Goal: Transaction & Acquisition: Download file/media

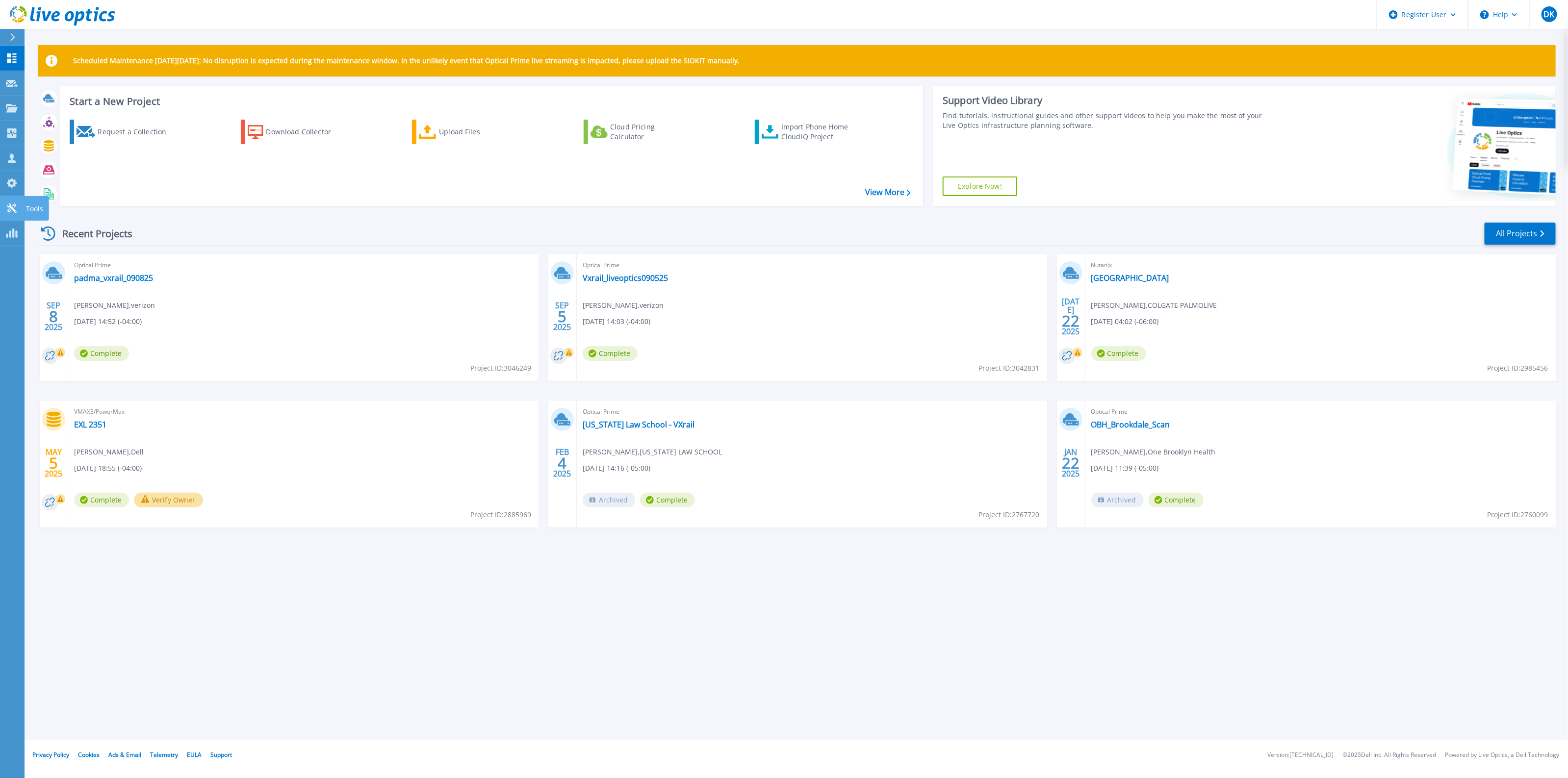
click at [12, 211] on icon at bounding box center [12, 208] width 12 height 9
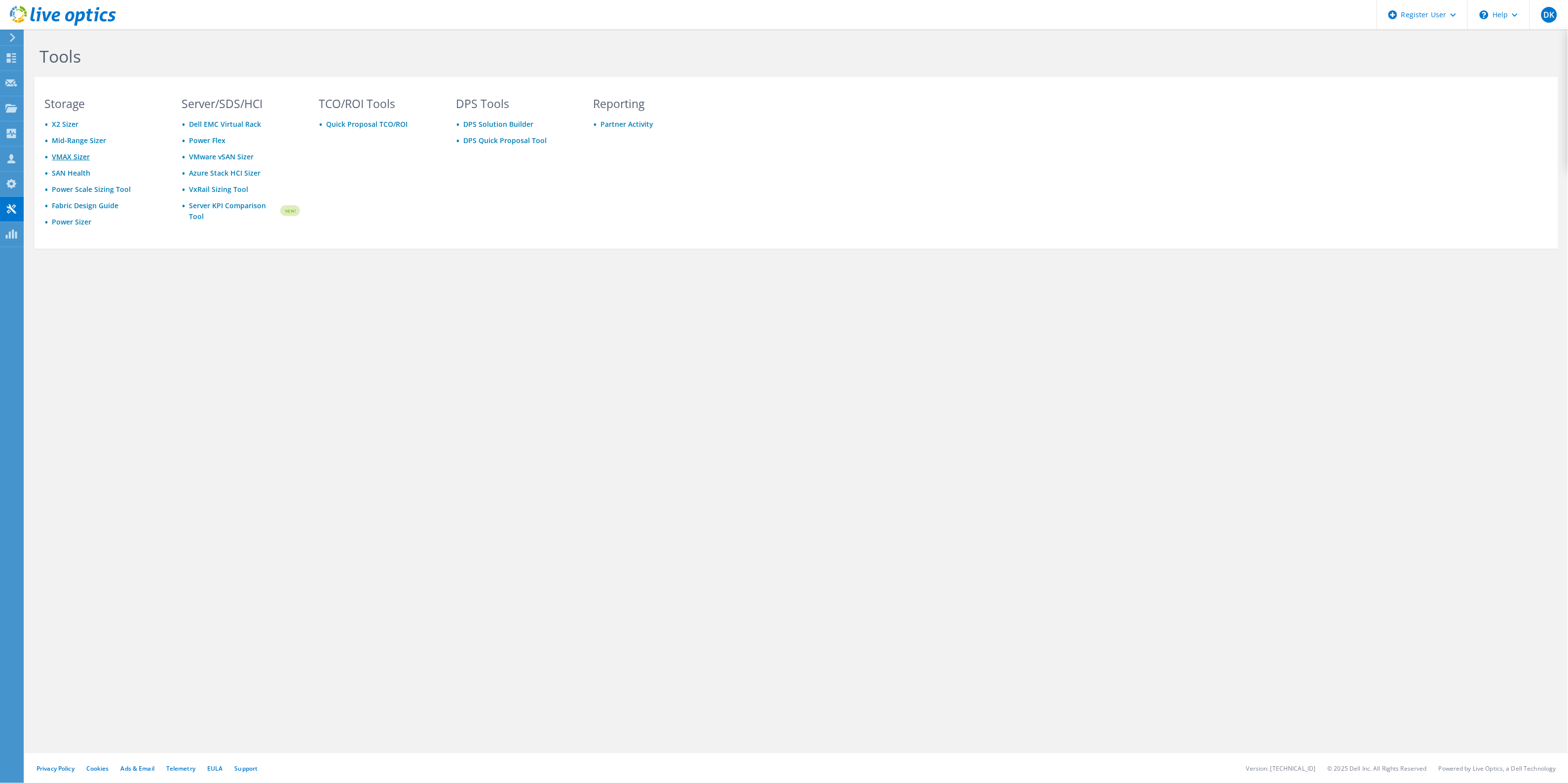
click at [64, 159] on link "VMAX Sizer" at bounding box center [70, 156] width 38 height 9
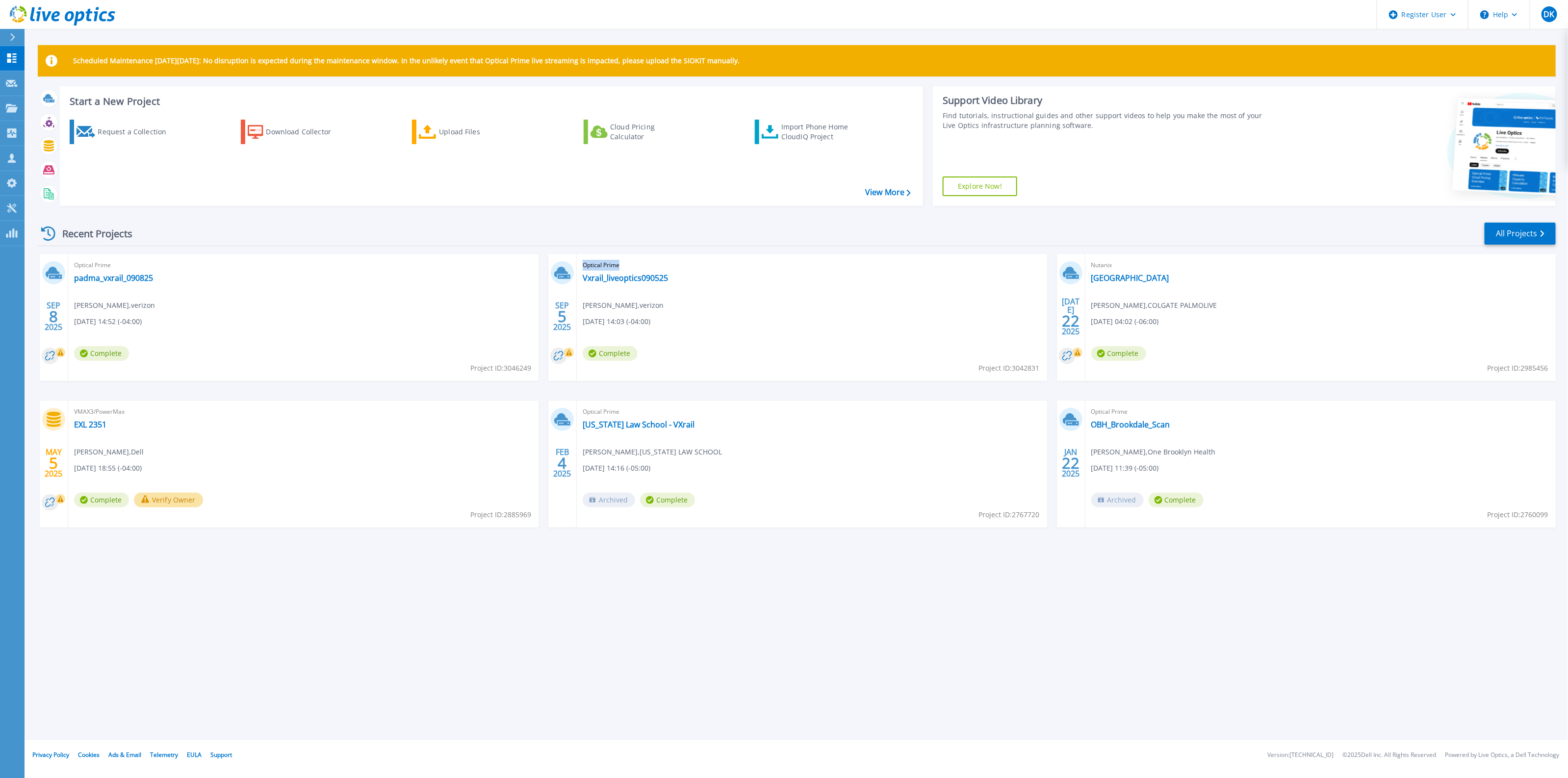
drag, startPoint x: 584, startPoint y: 262, endPoint x: 621, endPoint y: 268, distance: 37.5
click at [621, 268] on span "Optical Prime" at bounding box center [812, 265] width 459 height 11
click at [622, 265] on span "Optical Prime" at bounding box center [812, 265] width 459 height 11
drag, startPoint x: 136, startPoint y: 236, endPoint x: 145, endPoint y: 234, distance: 9.2
click at [145, 234] on div "Recent Projects" at bounding box center [92, 233] width 108 height 24
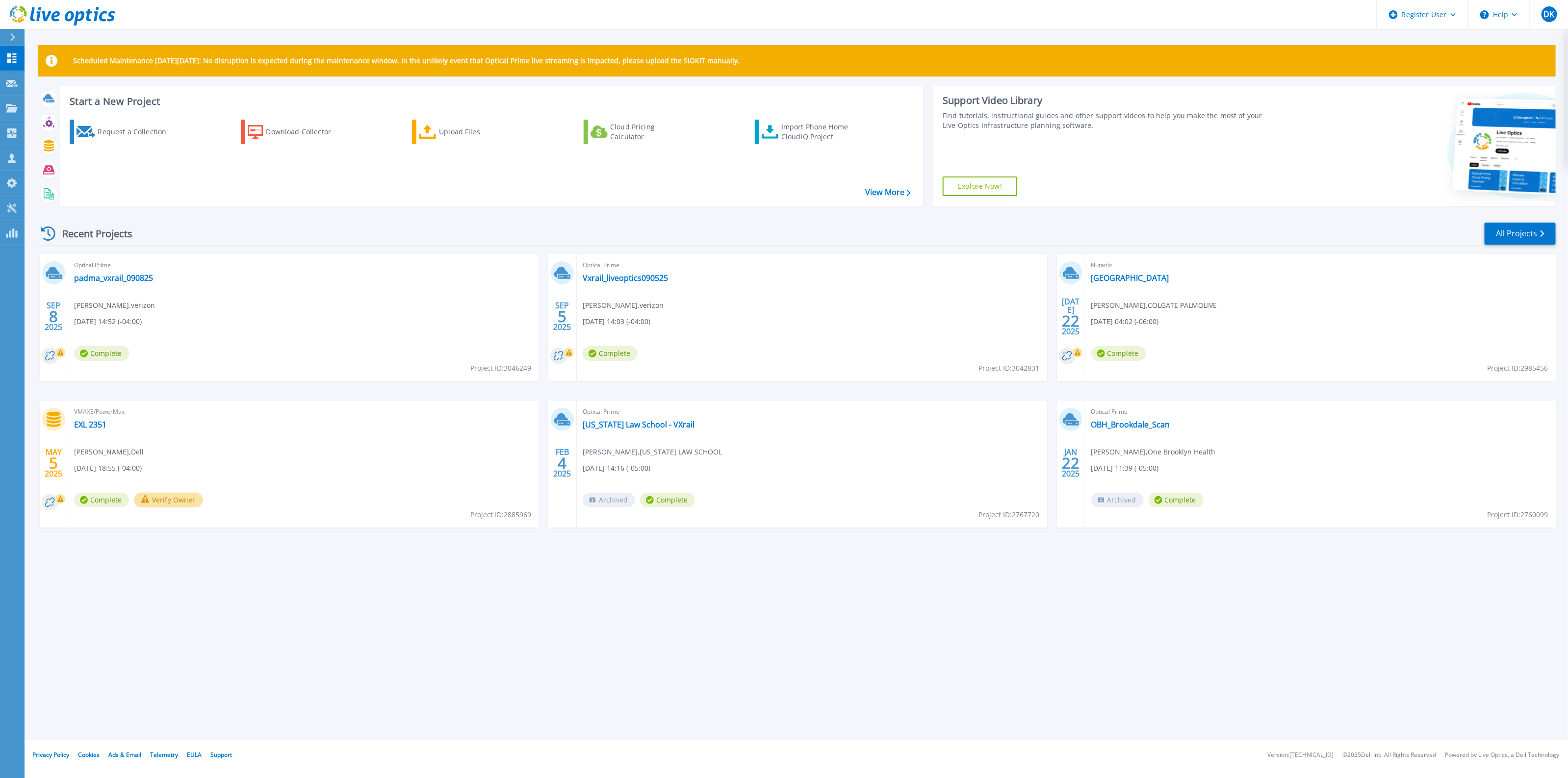
click at [145, 234] on div "Recent Projects" at bounding box center [92, 233] width 108 height 24
click at [361, 599] on div "Scheduled Maintenance on Monday 22nd September: No disruption is expected durin…" at bounding box center [796, 370] width 1543 height 740
drag, startPoint x: 136, startPoint y: 238, endPoint x: 143, endPoint y: 241, distance: 7.6
click at [143, 241] on div "Recent Projects" at bounding box center [92, 233] width 108 height 24
click at [144, 235] on div "Recent Projects" at bounding box center [92, 233] width 108 height 24
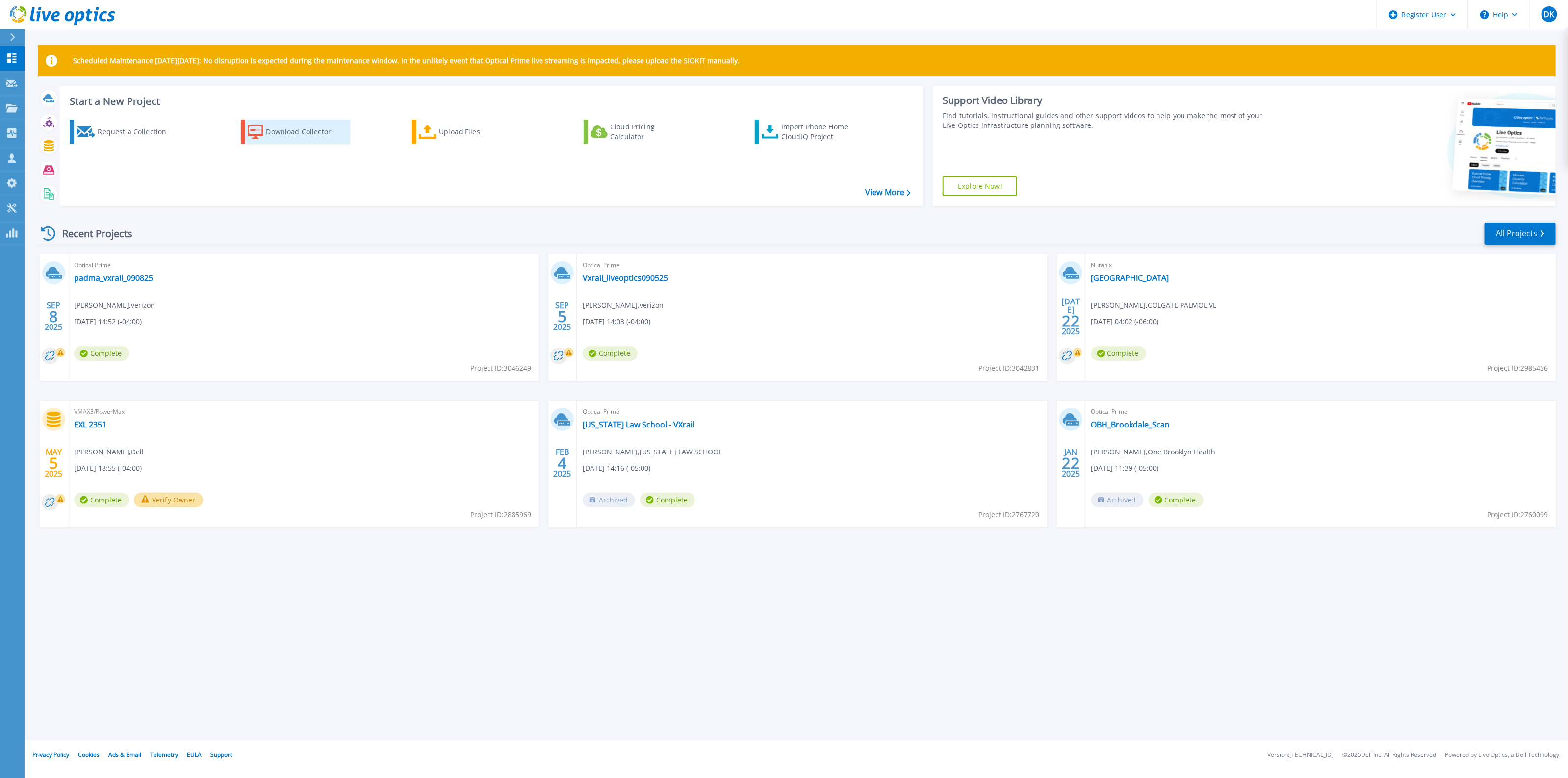
click at [298, 134] on div "Download Collector" at bounding box center [305, 132] width 79 height 20
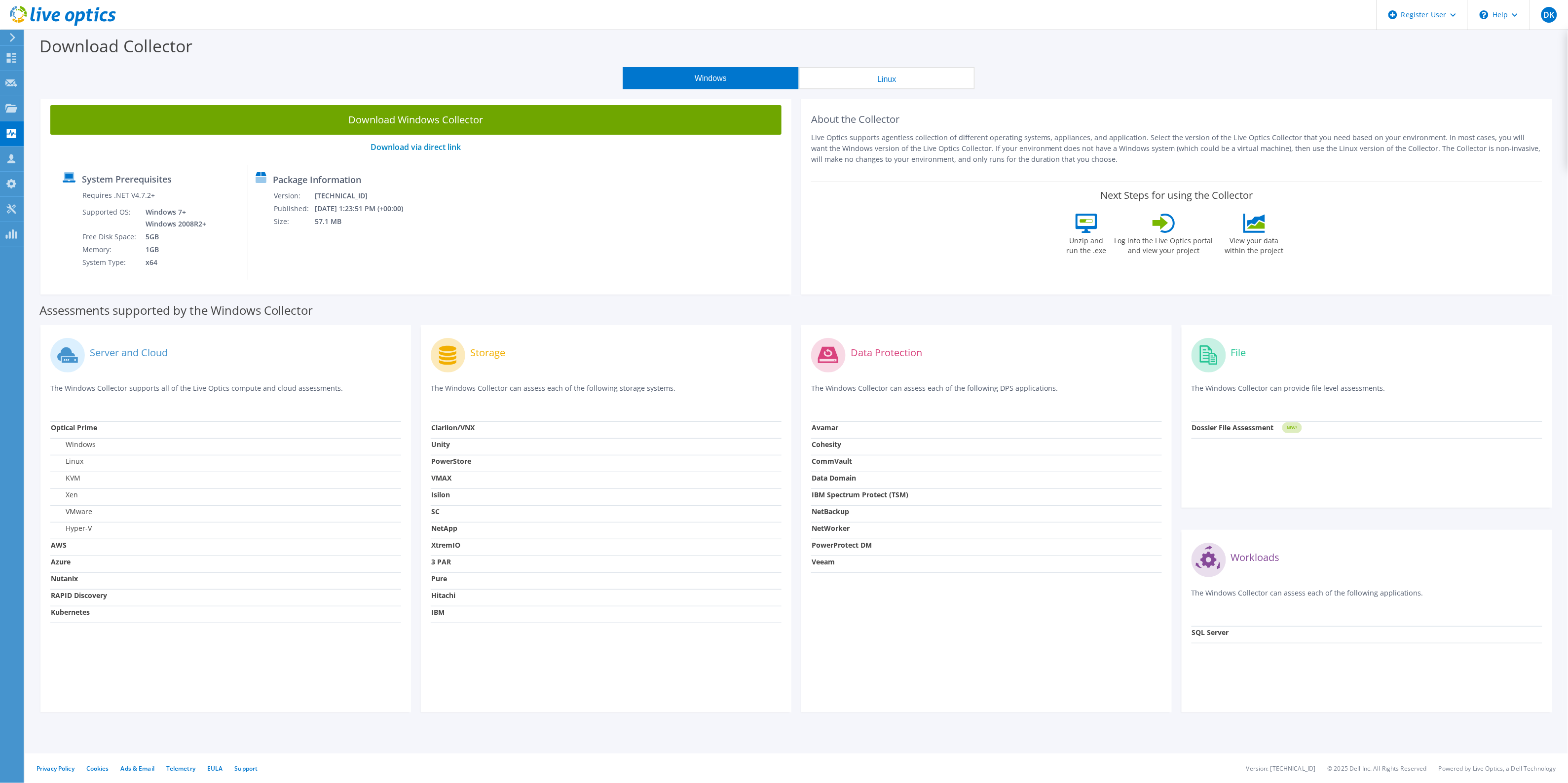
click at [852, 77] on button "Linux" at bounding box center [886, 78] width 176 height 22
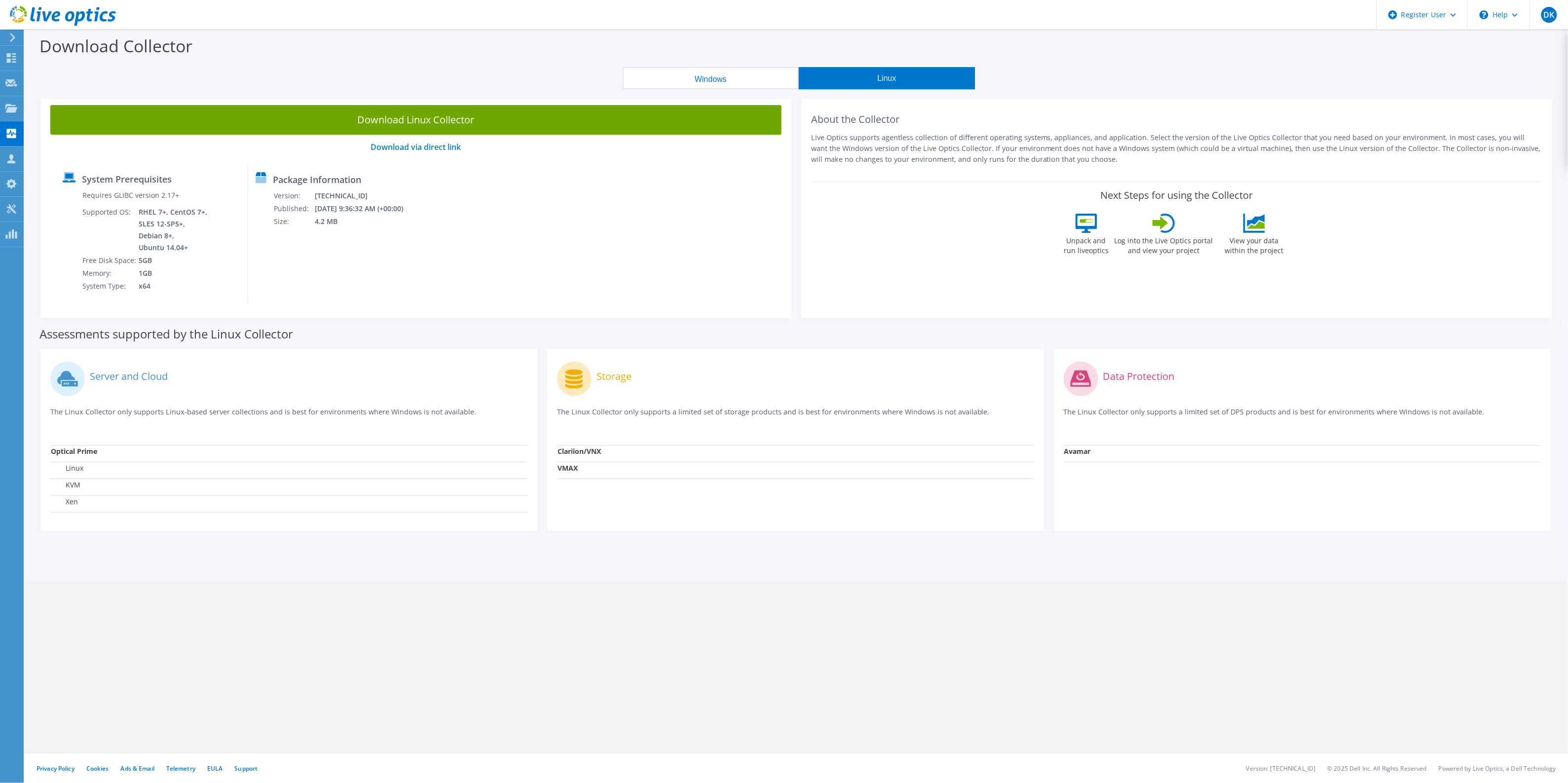
click at [730, 82] on button "Windows" at bounding box center [710, 78] width 176 height 22
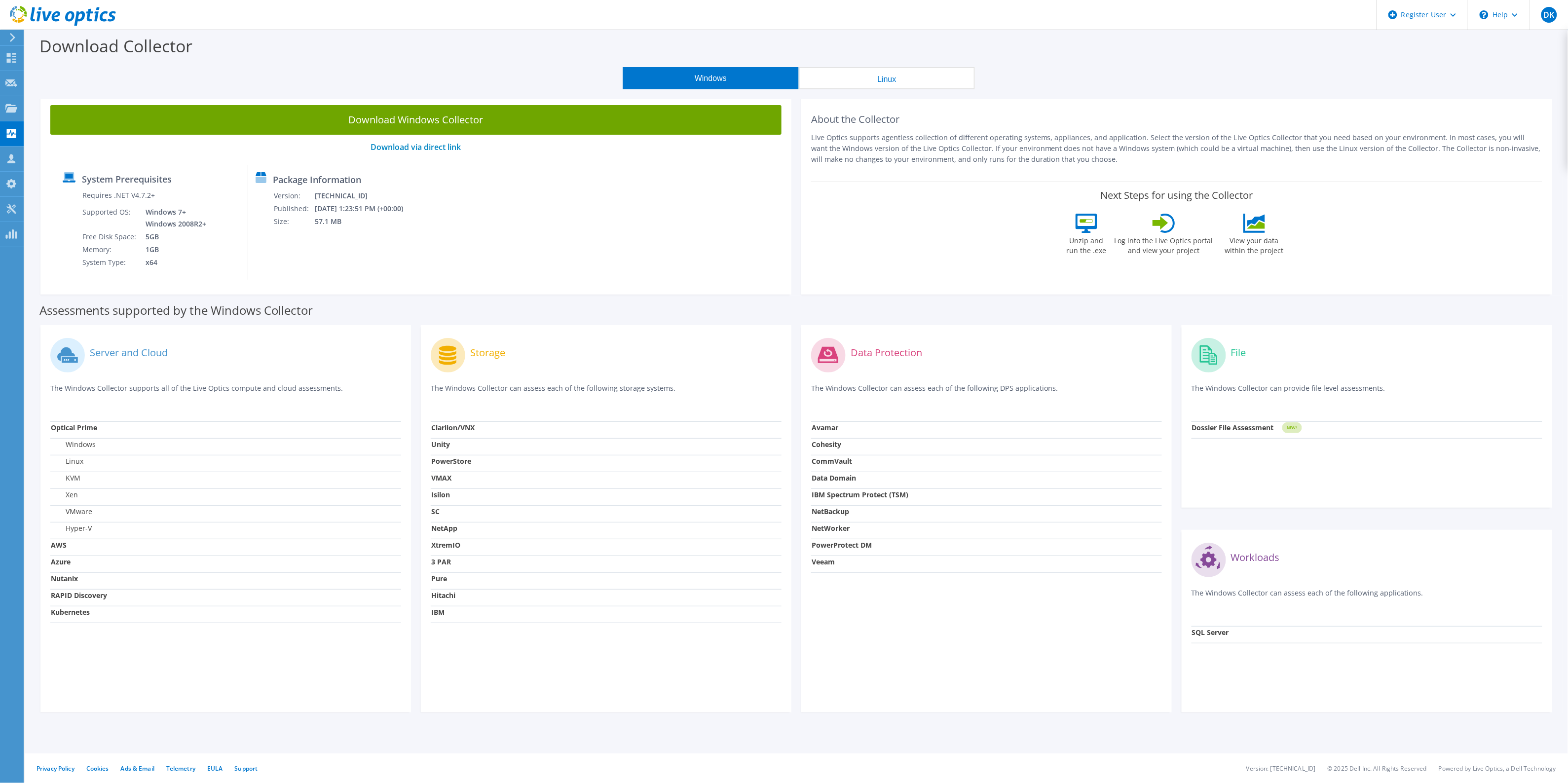
click at [817, 84] on button "Linux" at bounding box center [886, 78] width 176 height 22
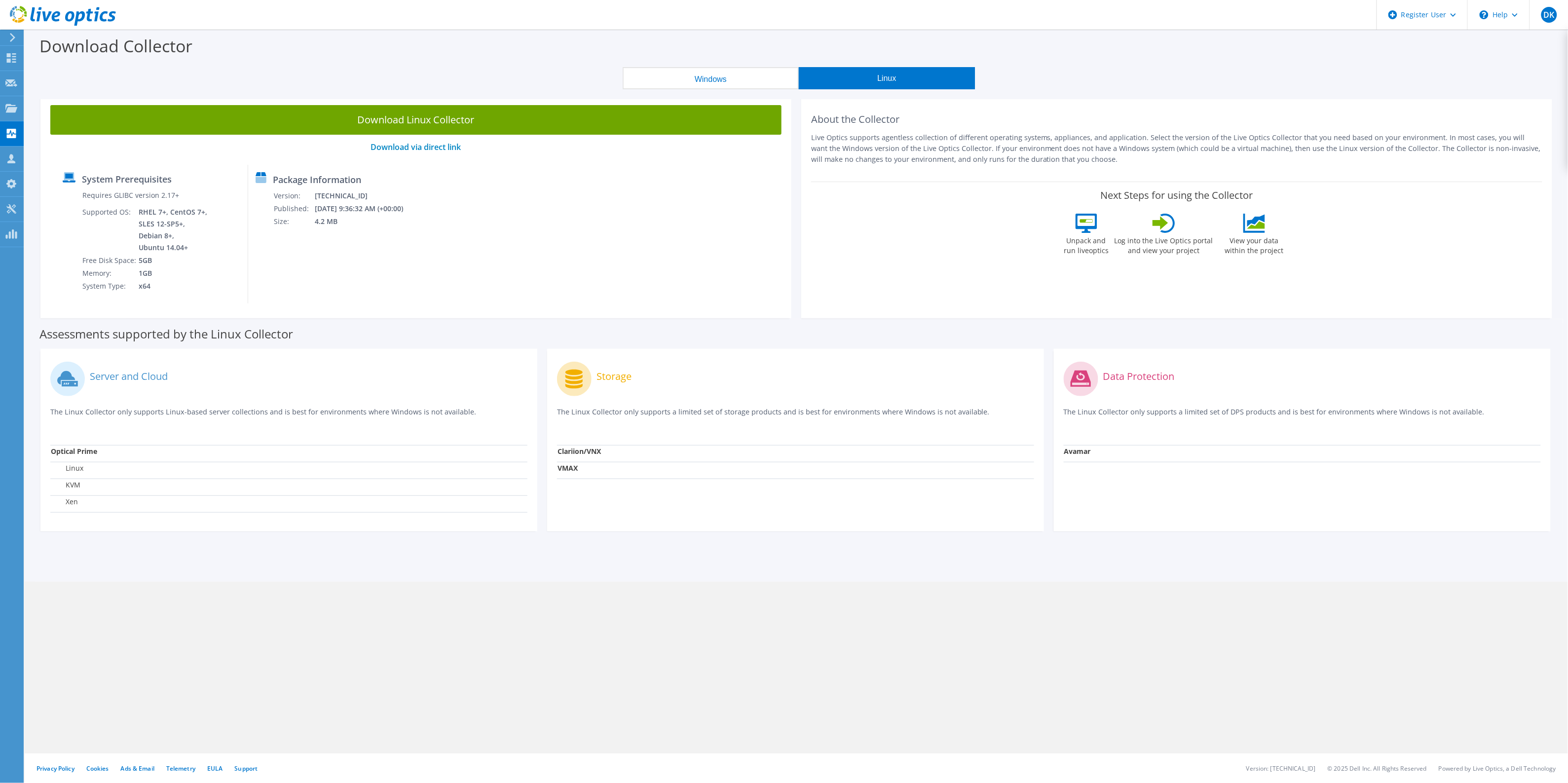
click at [736, 92] on section "Download Collector Windows Linux Download Windows Collector Download via direct…" at bounding box center [796, 306] width 1543 height 552
click at [731, 79] on button "Windows" at bounding box center [710, 78] width 176 height 22
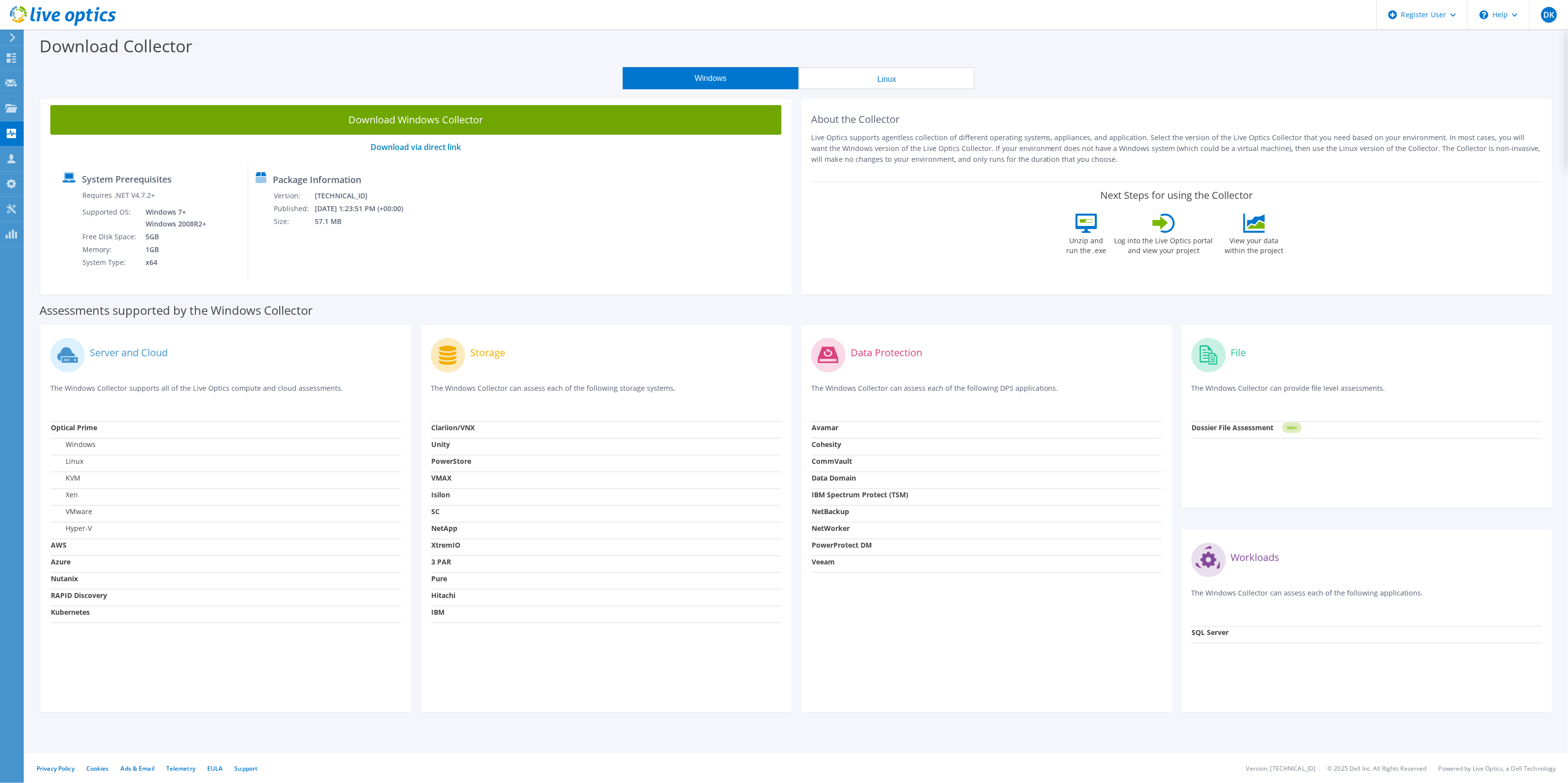
click at [852, 70] on button "Linux" at bounding box center [886, 78] width 176 height 22
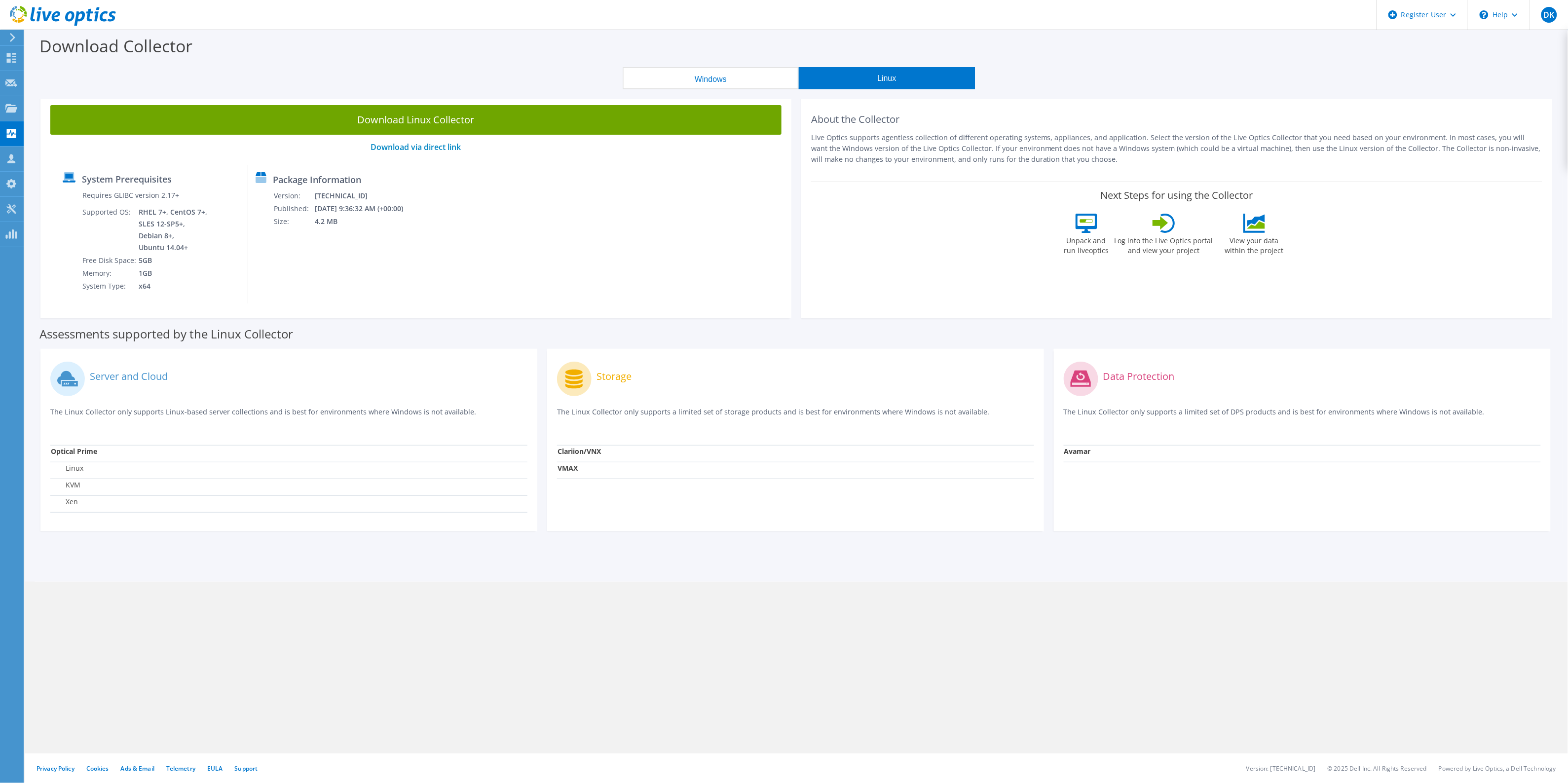
click at [705, 80] on button "Windows" at bounding box center [710, 78] width 176 height 22
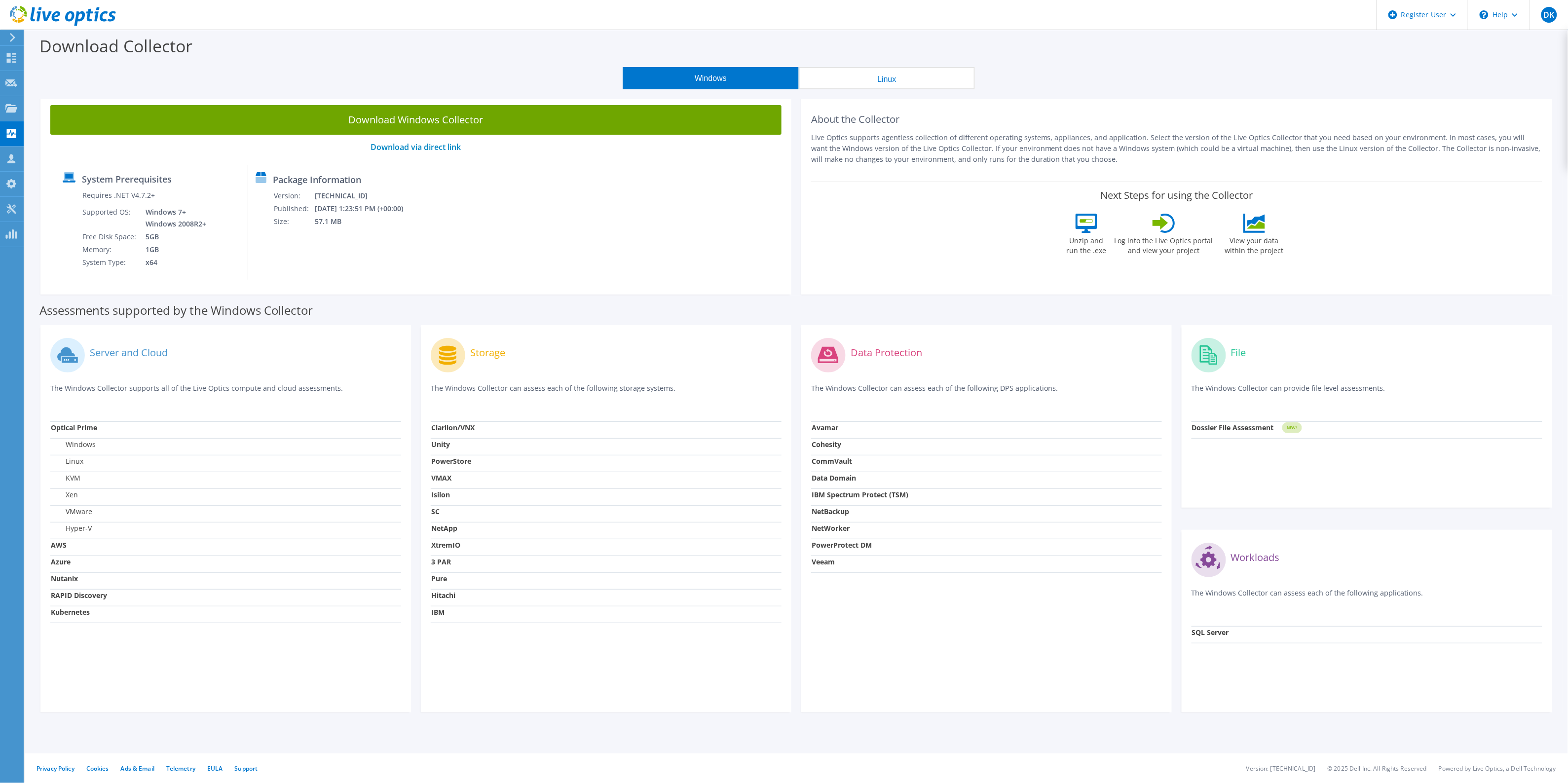
click at [869, 80] on button "Linux" at bounding box center [886, 78] width 176 height 22
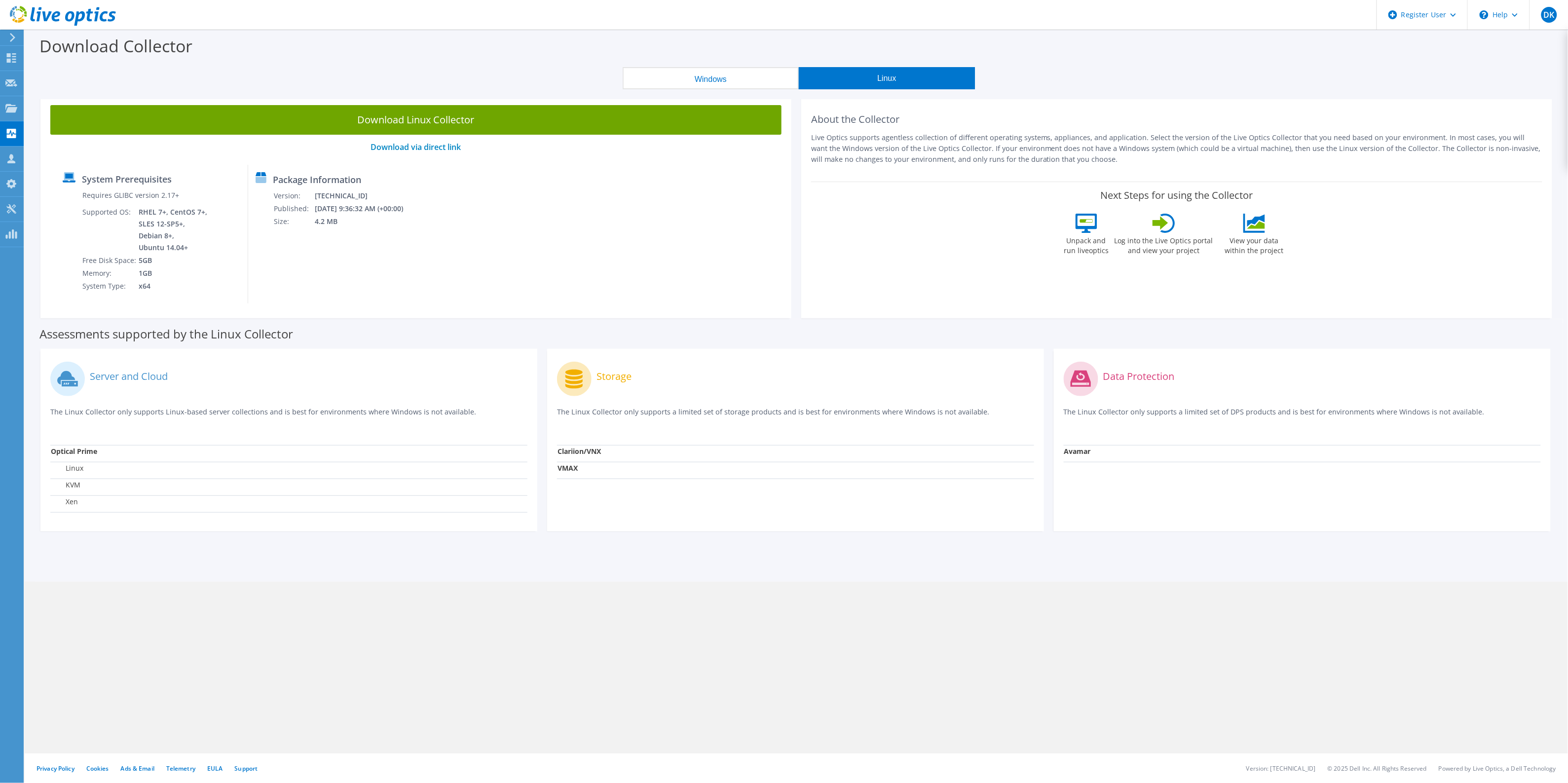
click at [708, 80] on button "Windows" at bounding box center [710, 78] width 176 height 22
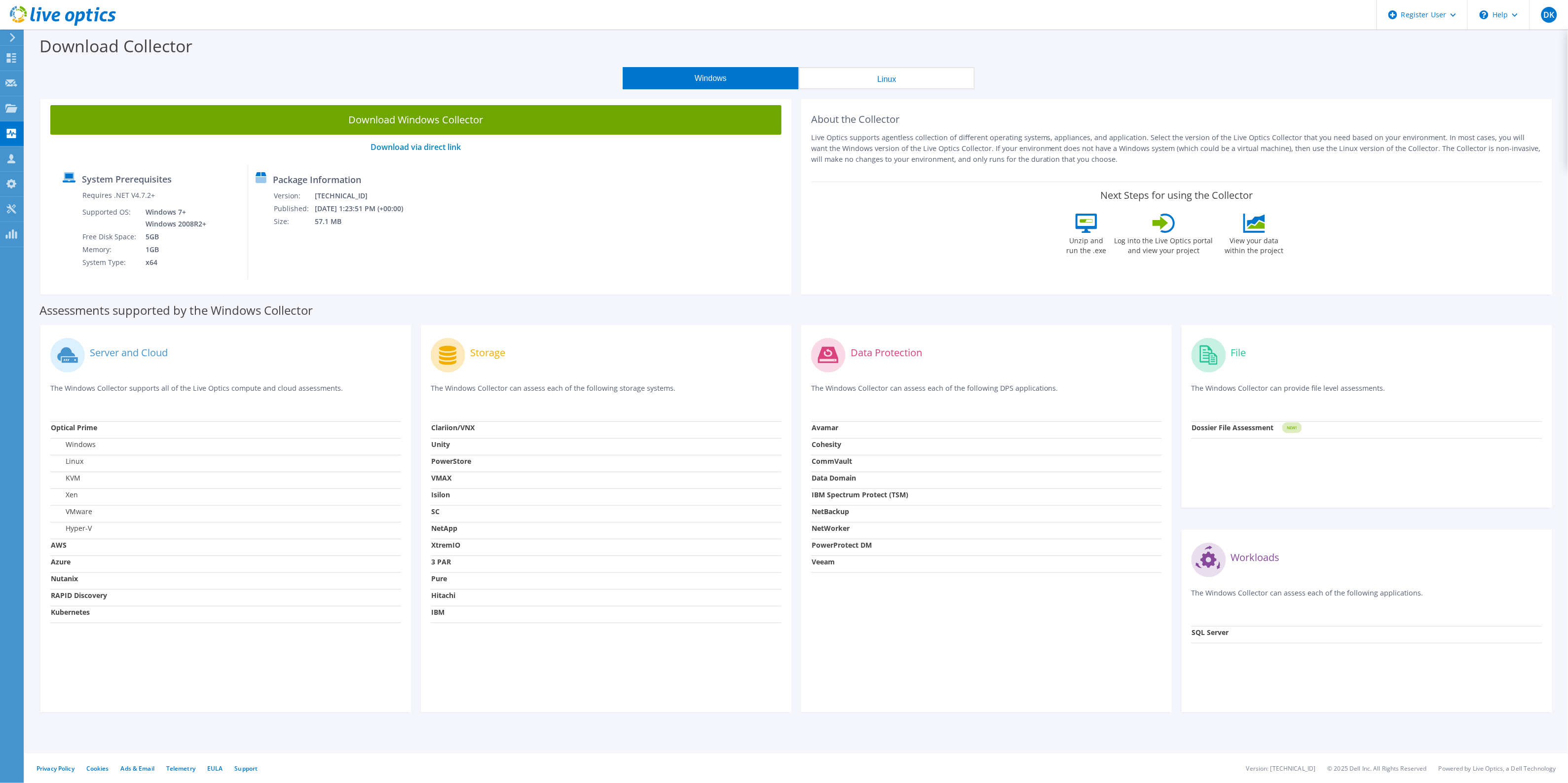
click at [885, 80] on button "Linux" at bounding box center [886, 78] width 176 height 22
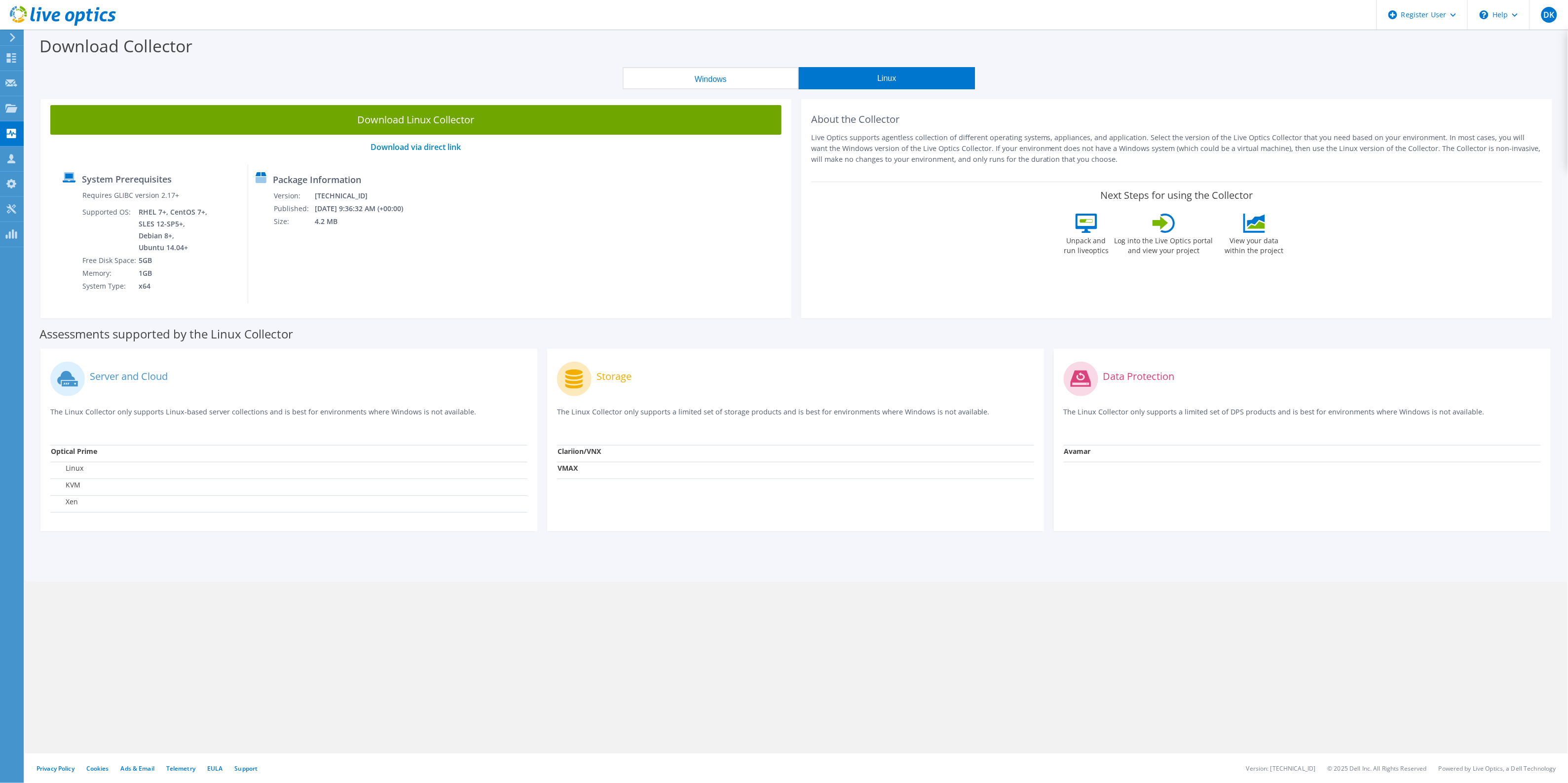
click at [708, 80] on button "Windows" at bounding box center [710, 78] width 176 height 22
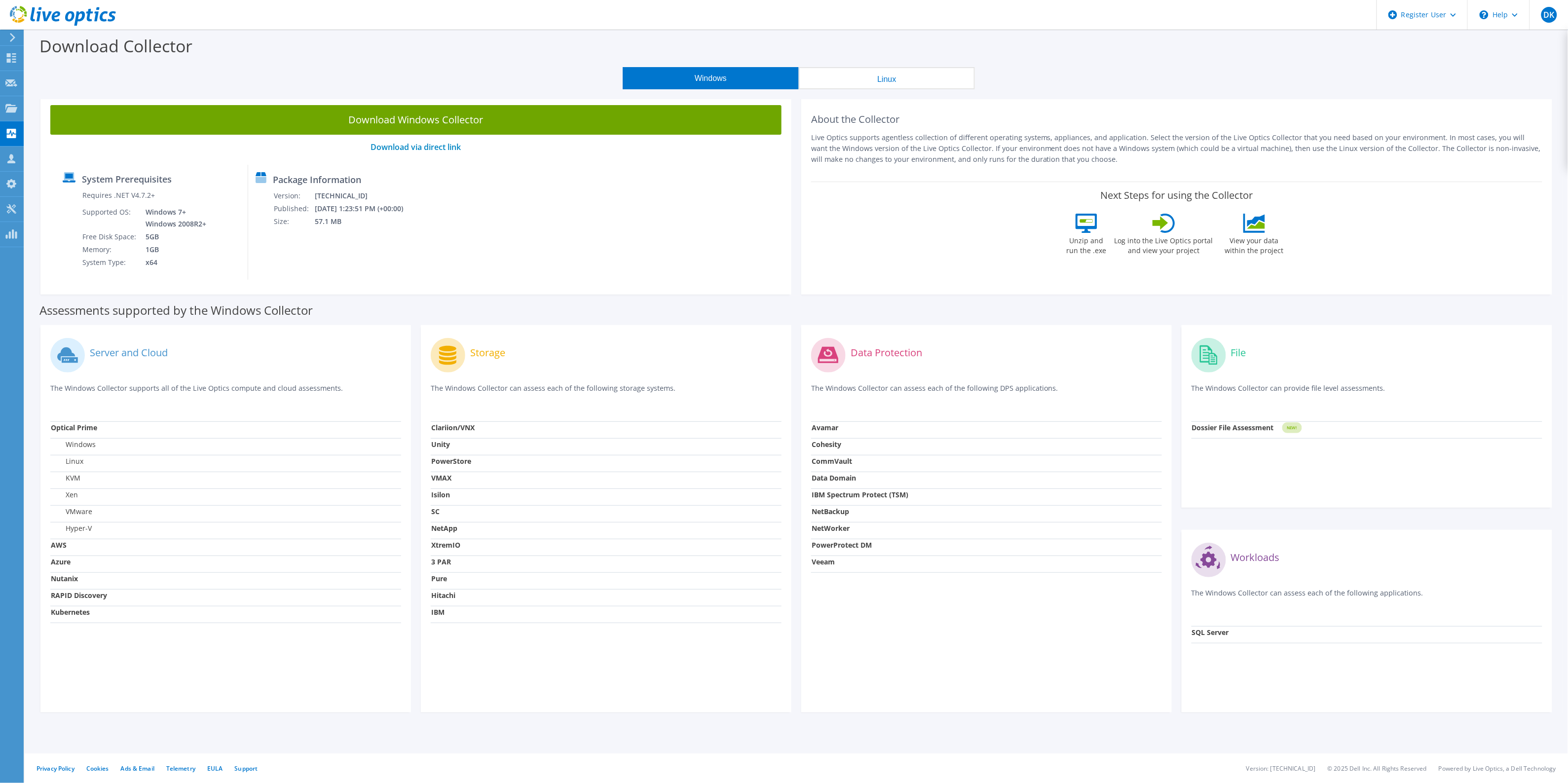
drag, startPoint x: 904, startPoint y: 77, endPoint x: 859, endPoint y: 80, distance: 45.1
click at [904, 77] on button "Linux" at bounding box center [886, 78] width 176 height 22
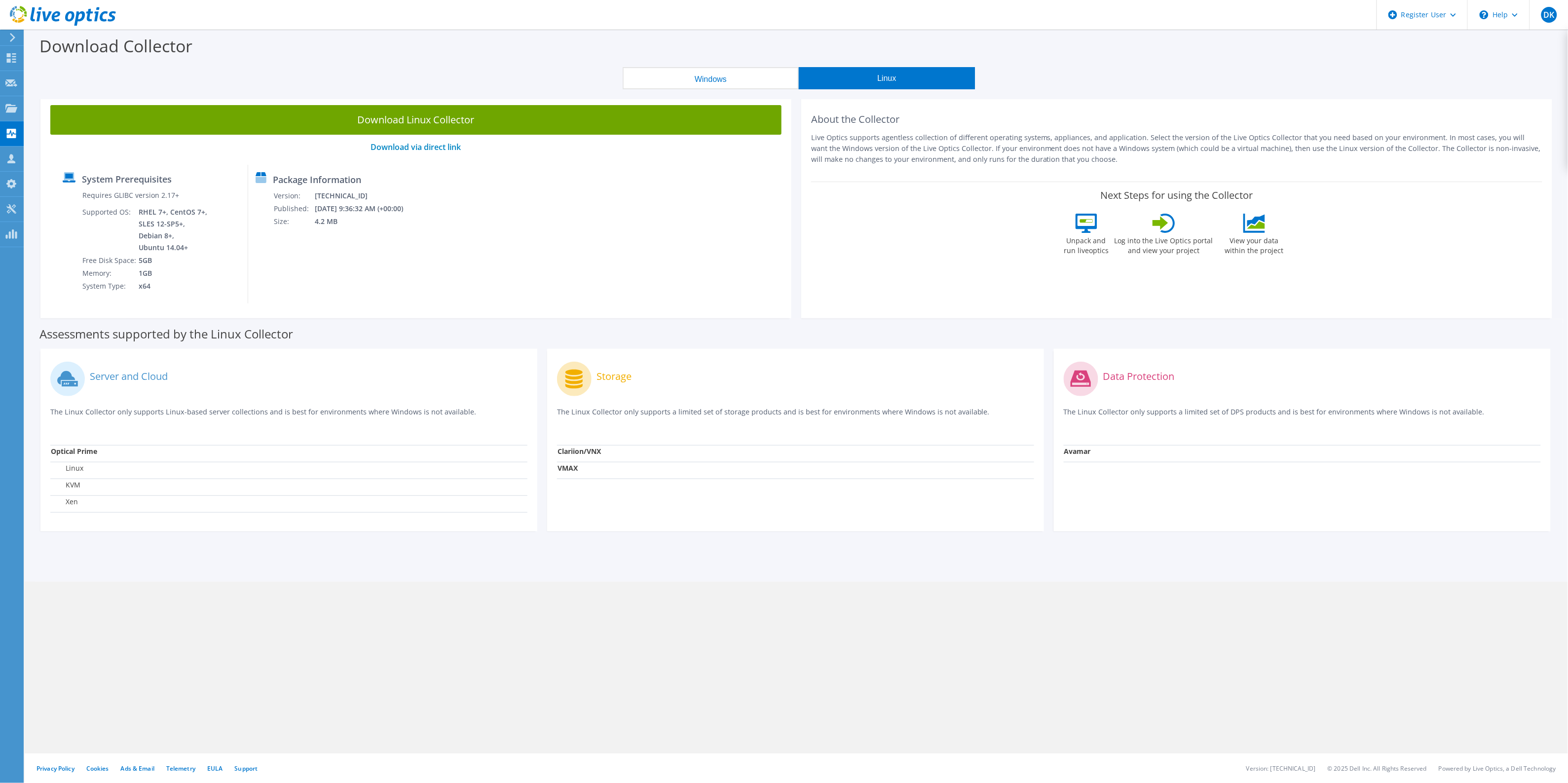
click at [741, 74] on button "Windows" at bounding box center [710, 78] width 176 height 22
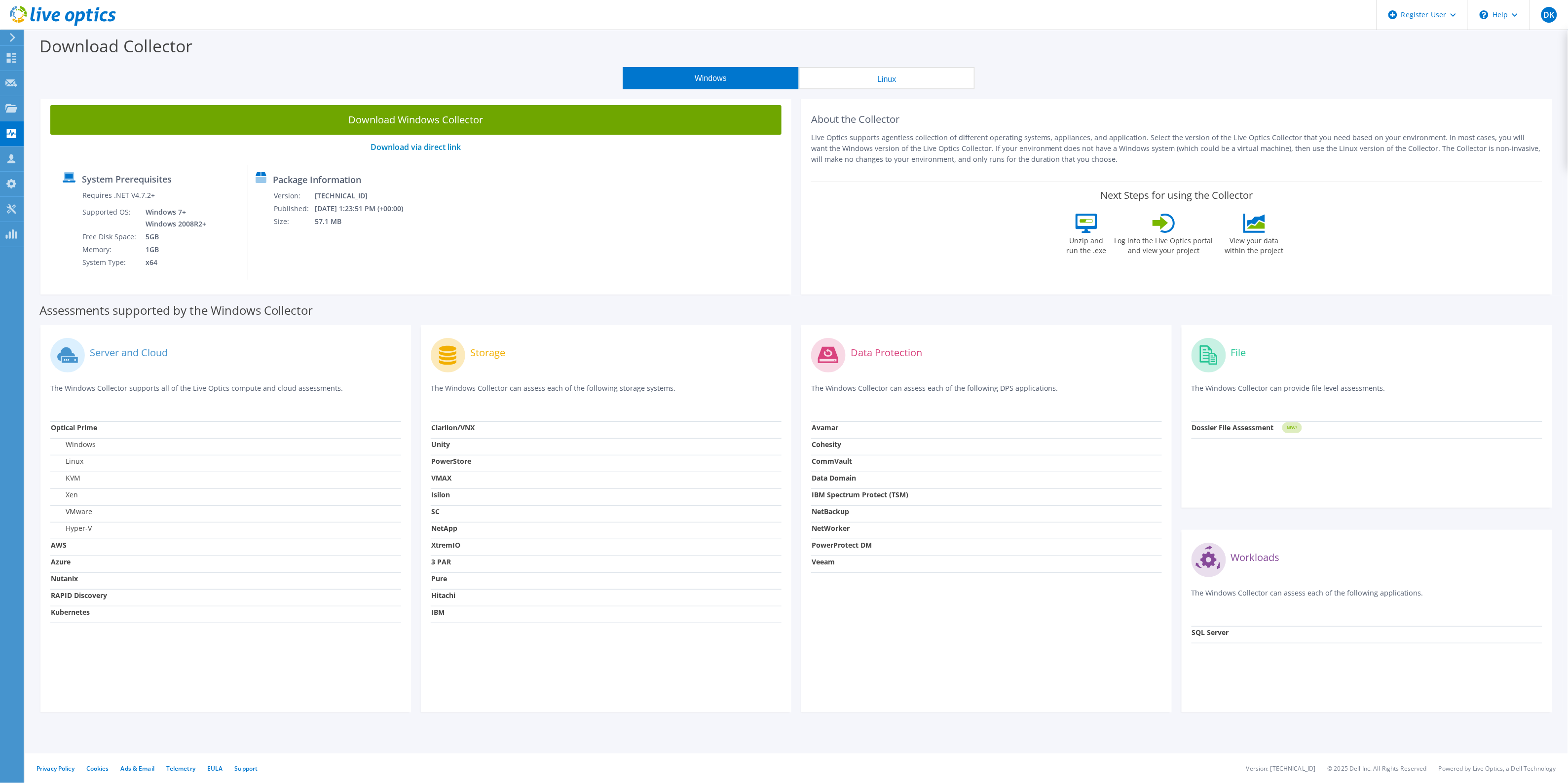
click at [829, 80] on button "Linux" at bounding box center [886, 78] width 176 height 22
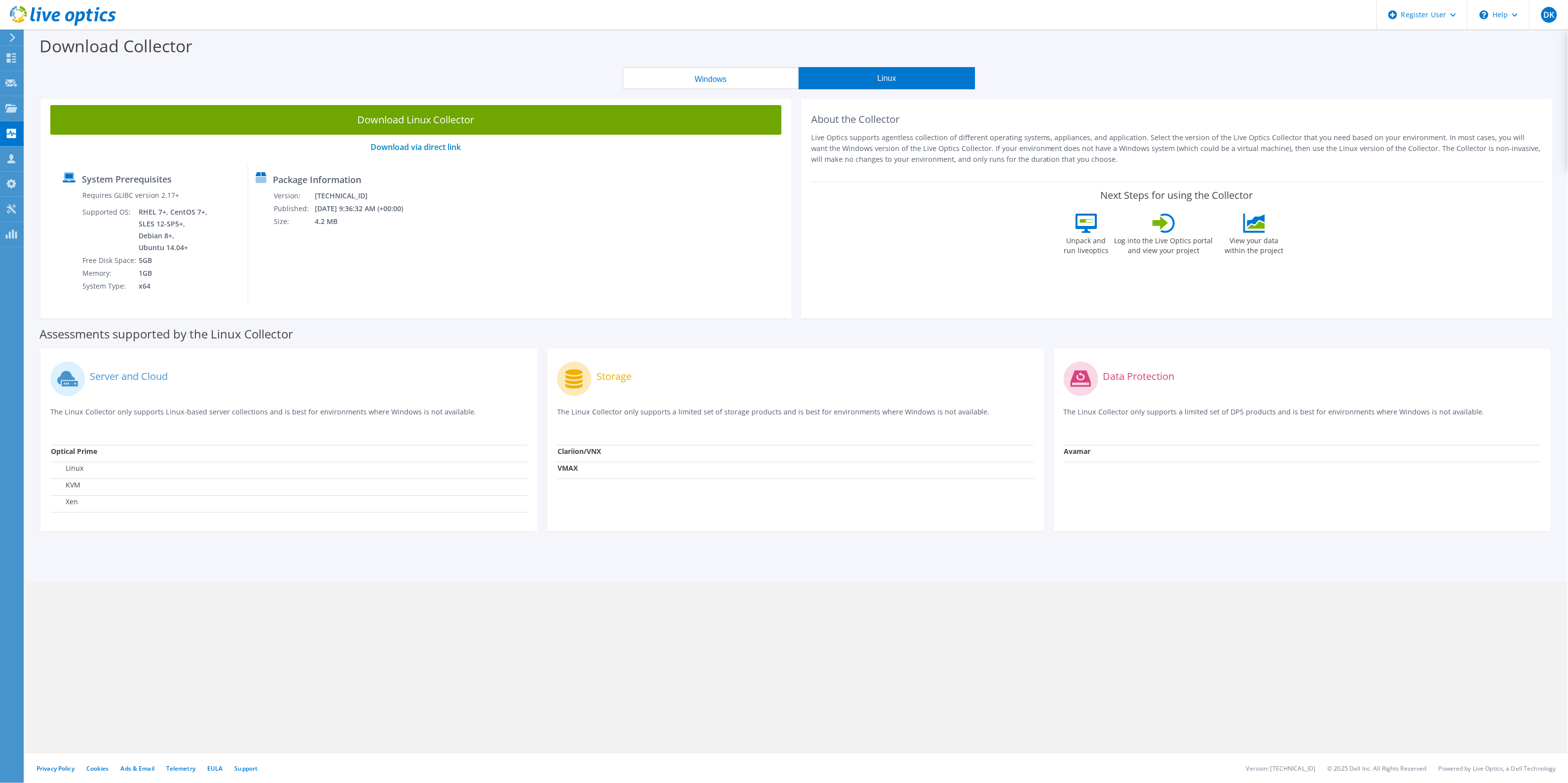
click at [758, 77] on button "Windows" at bounding box center [710, 78] width 176 height 22
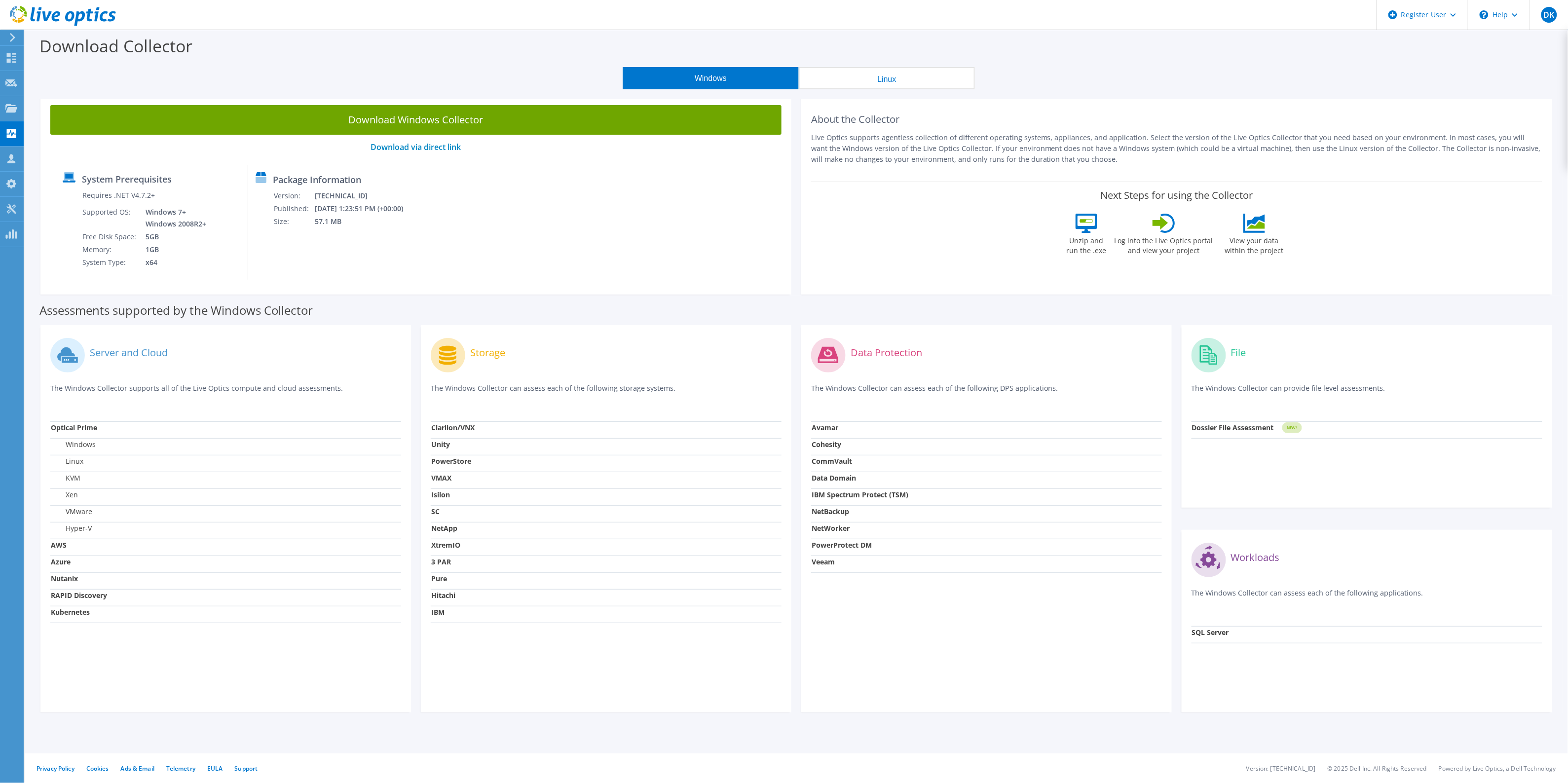
click at [848, 77] on button "Linux" at bounding box center [886, 78] width 176 height 22
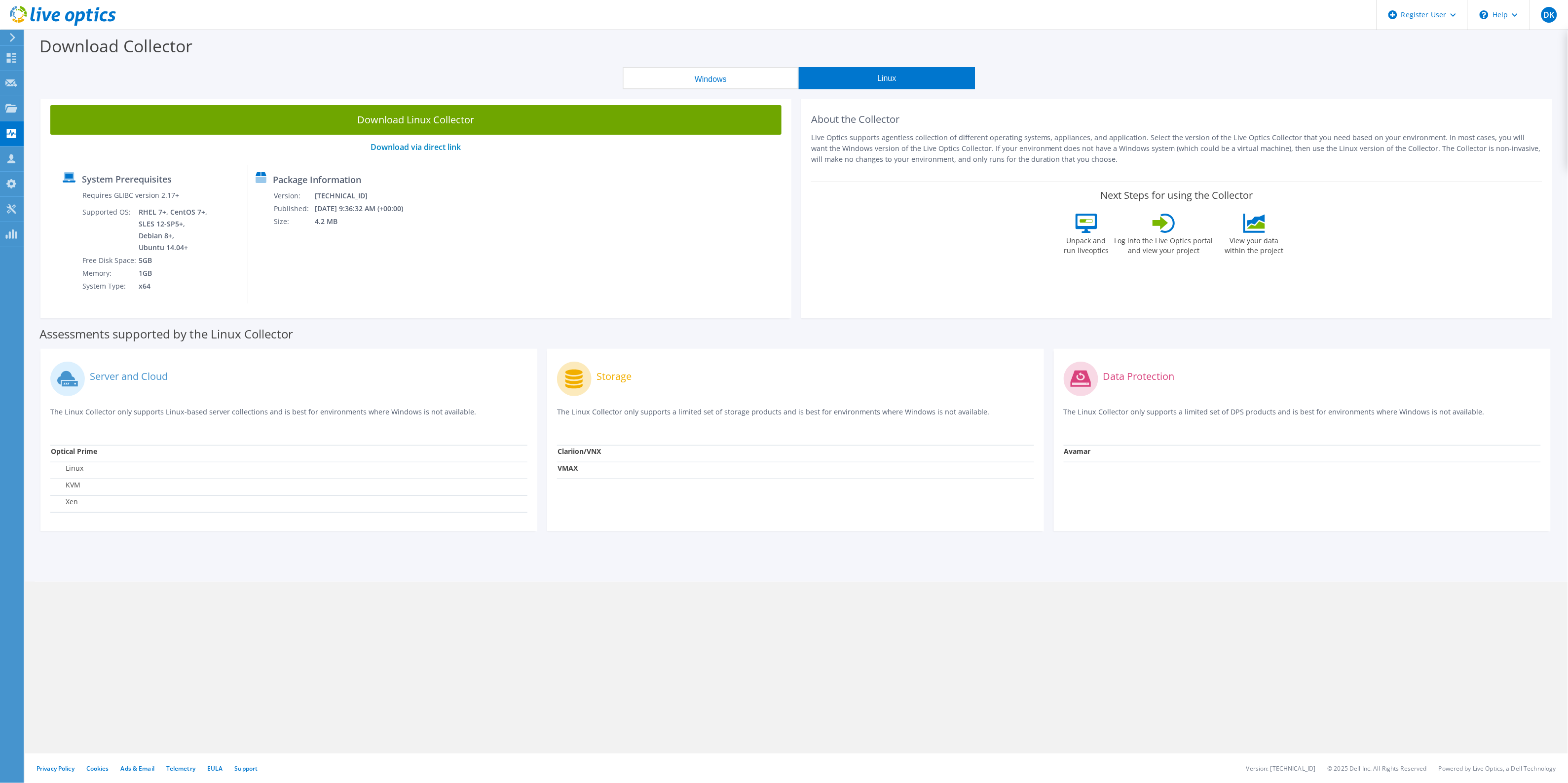
drag, startPoint x: 745, startPoint y: 78, endPoint x: 812, endPoint y: 77, distance: 67.0
click at [746, 78] on button "Windows" at bounding box center [710, 78] width 176 height 22
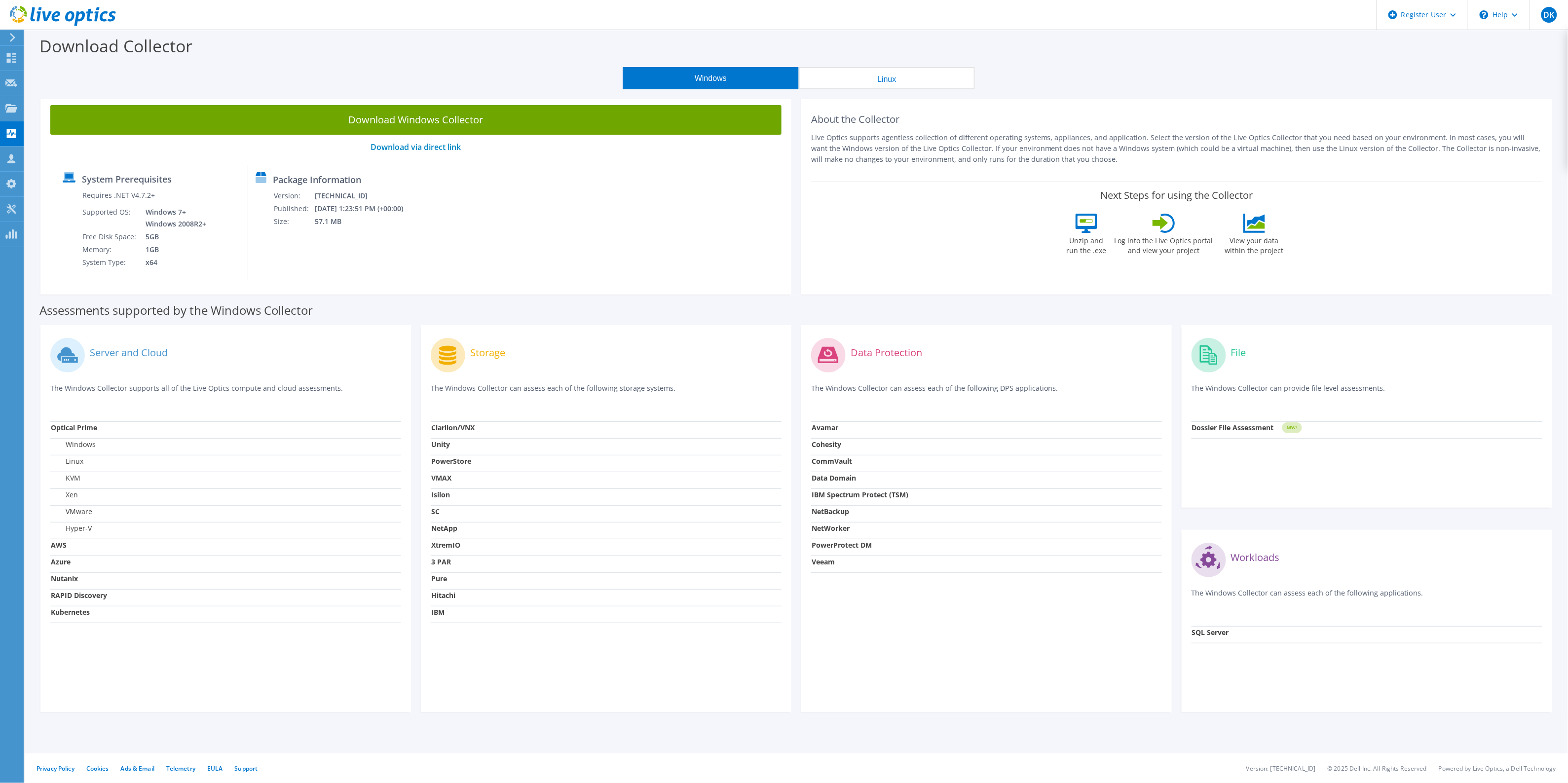
click at [876, 80] on button "Linux" at bounding box center [886, 78] width 176 height 22
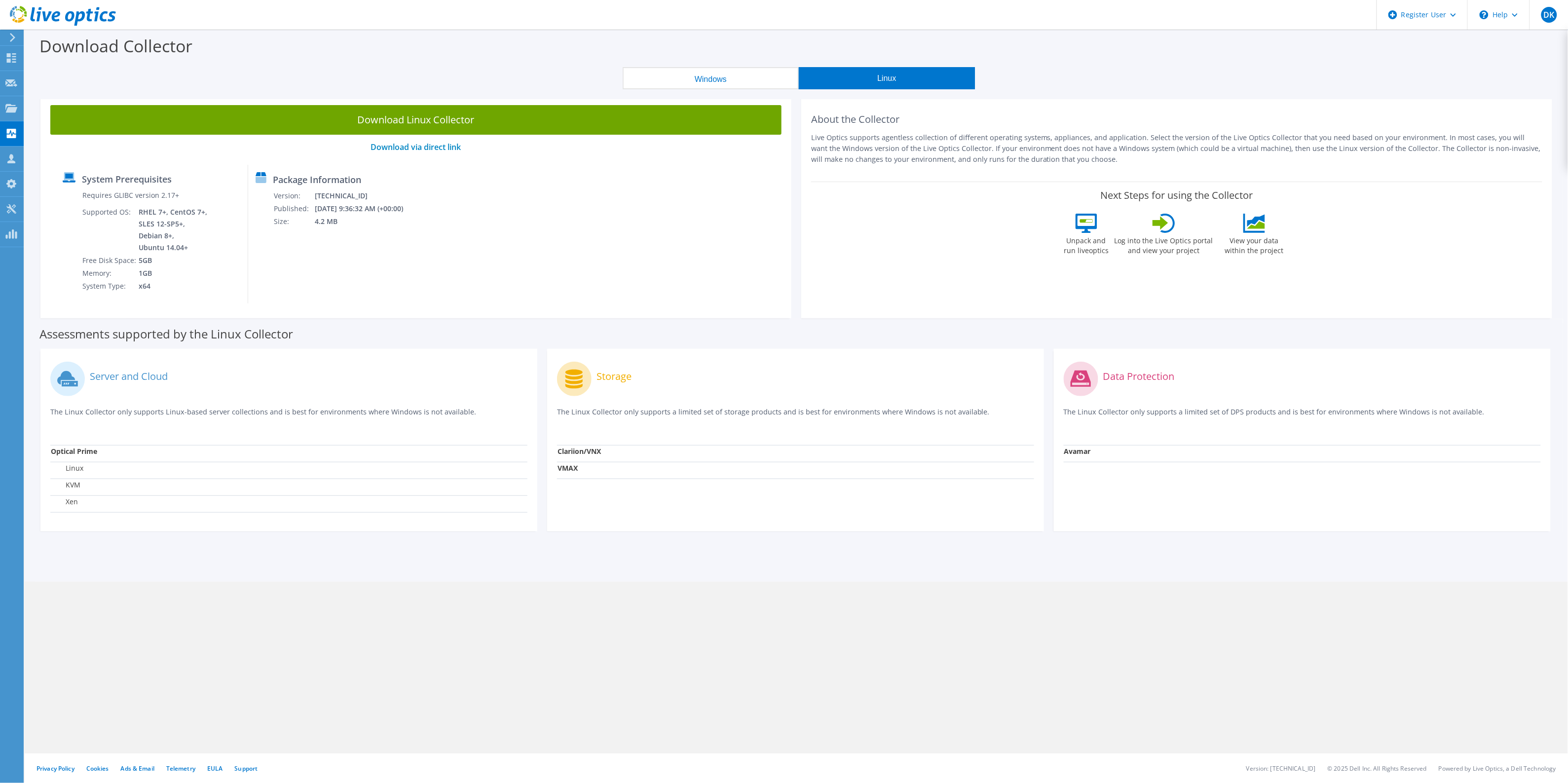
drag, startPoint x: 787, startPoint y: 77, endPoint x: 802, endPoint y: 77, distance: 15.0
click at [788, 77] on button "Windows" at bounding box center [710, 78] width 176 height 22
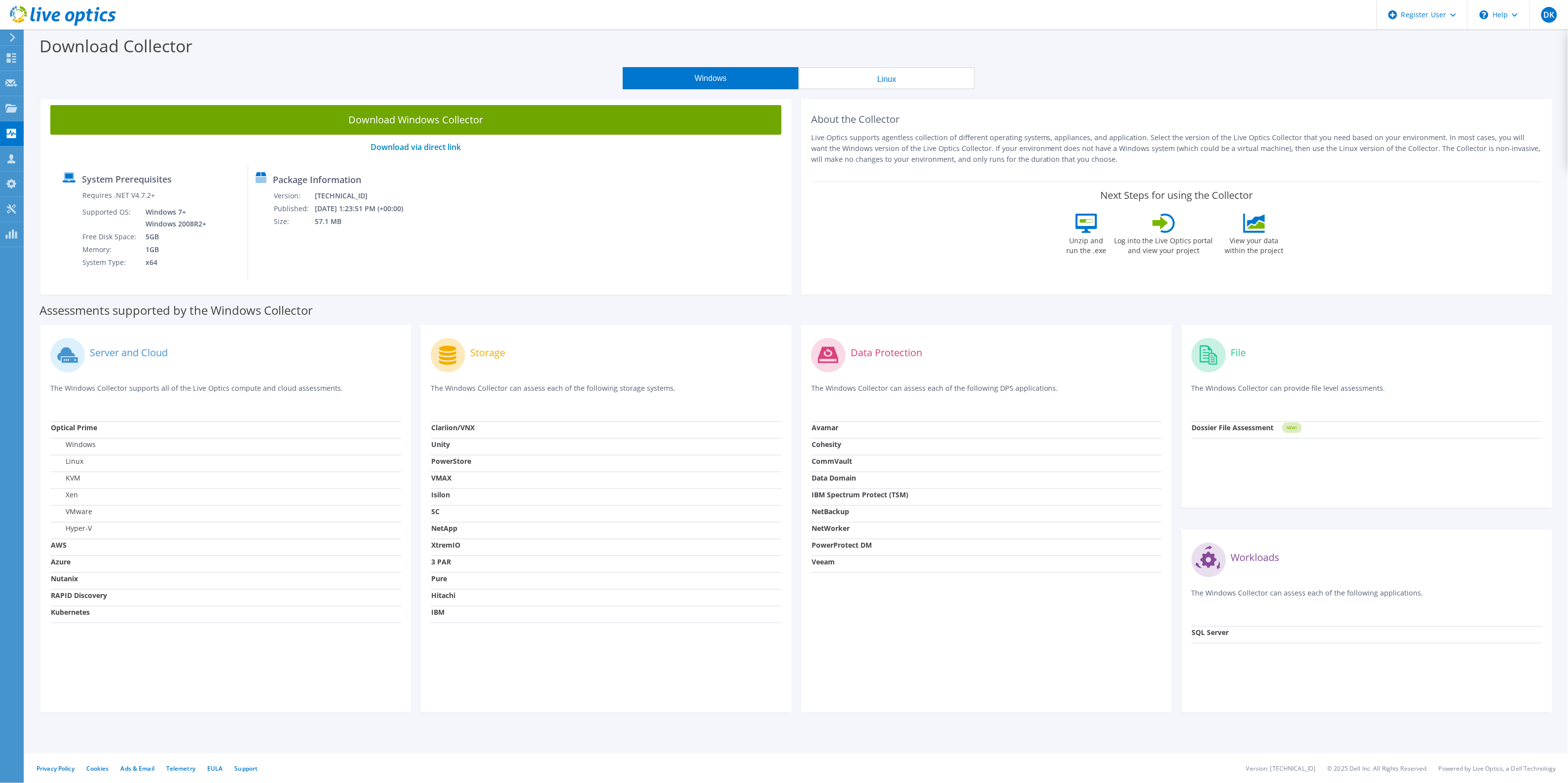
click at [836, 72] on button "Linux" at bounding box center [886, 78] width 176 height 22
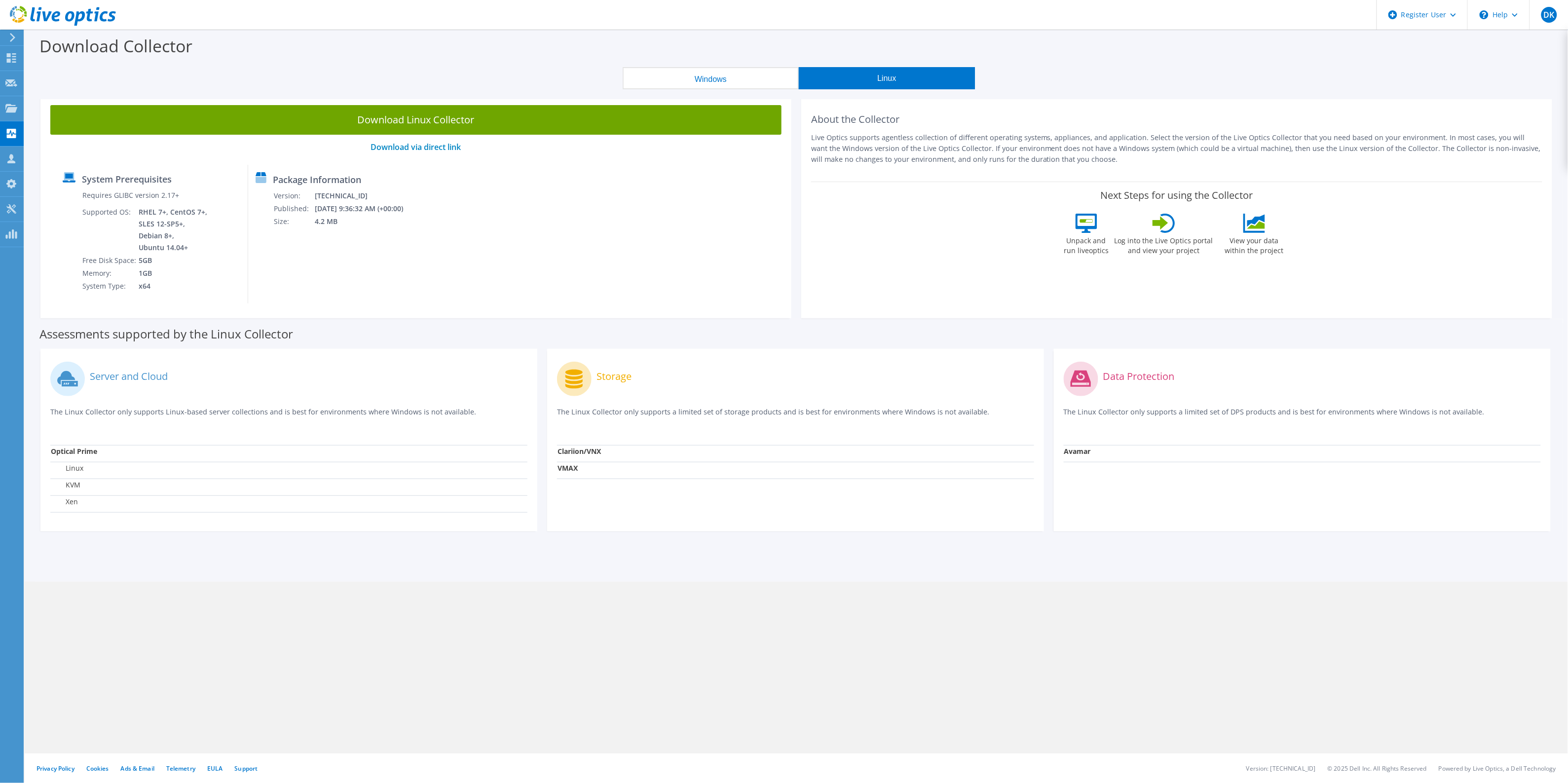
drag, startPoint x: 751, startPoint y: 82, endPoint x: 824, endPoint y: 85, distance: 73.1
click at [753, 82] on button "Windows" at bounding box center [710, 78] width 176 height 22
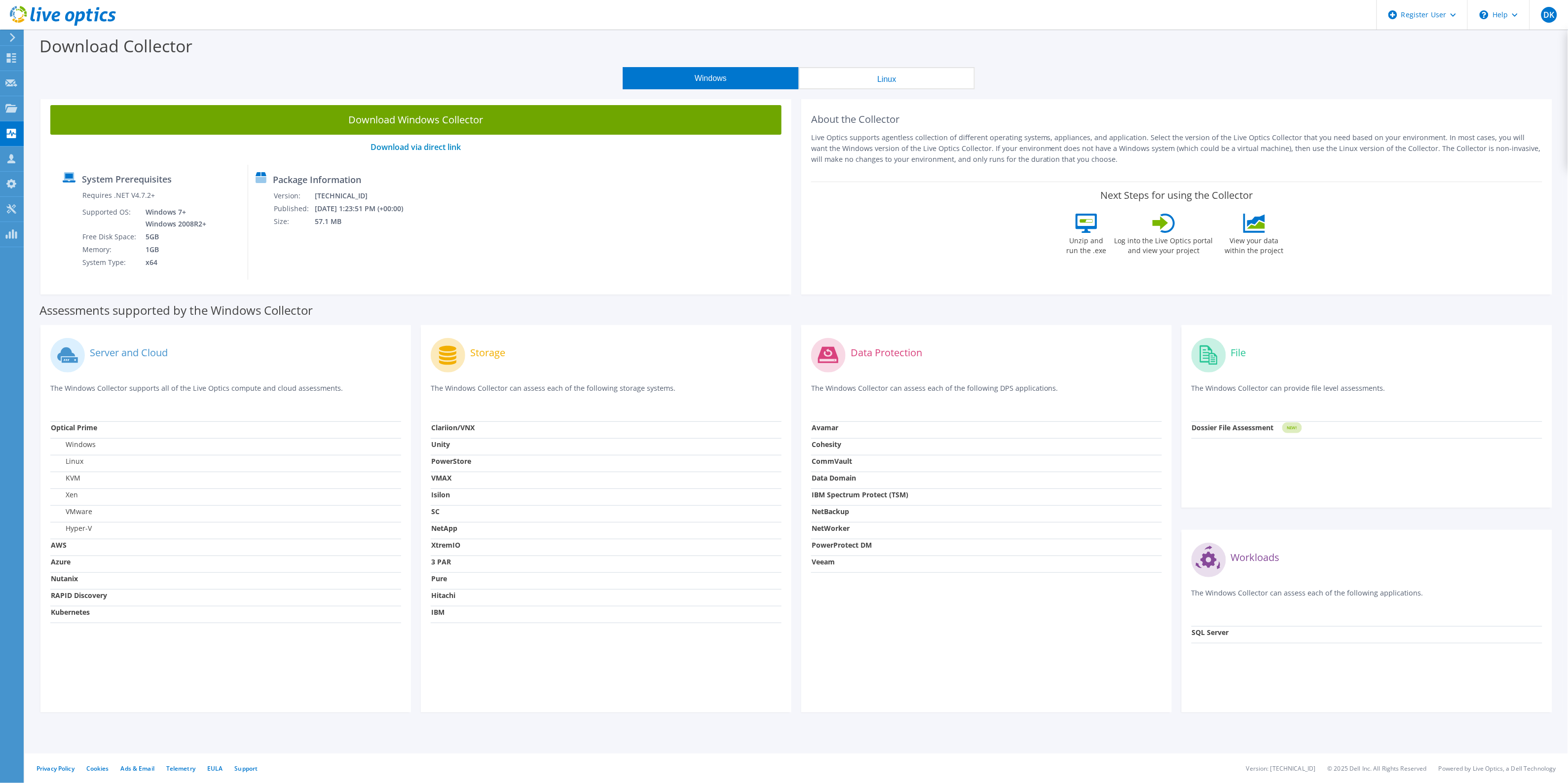
drag, startPoint x: 848, startPoint y: 84, endPoint x: 792, endPoint y: 85, distance: 56.0
click at [843, 85] on button "Linux" at bounding box center [886, 78] width 176 height 22
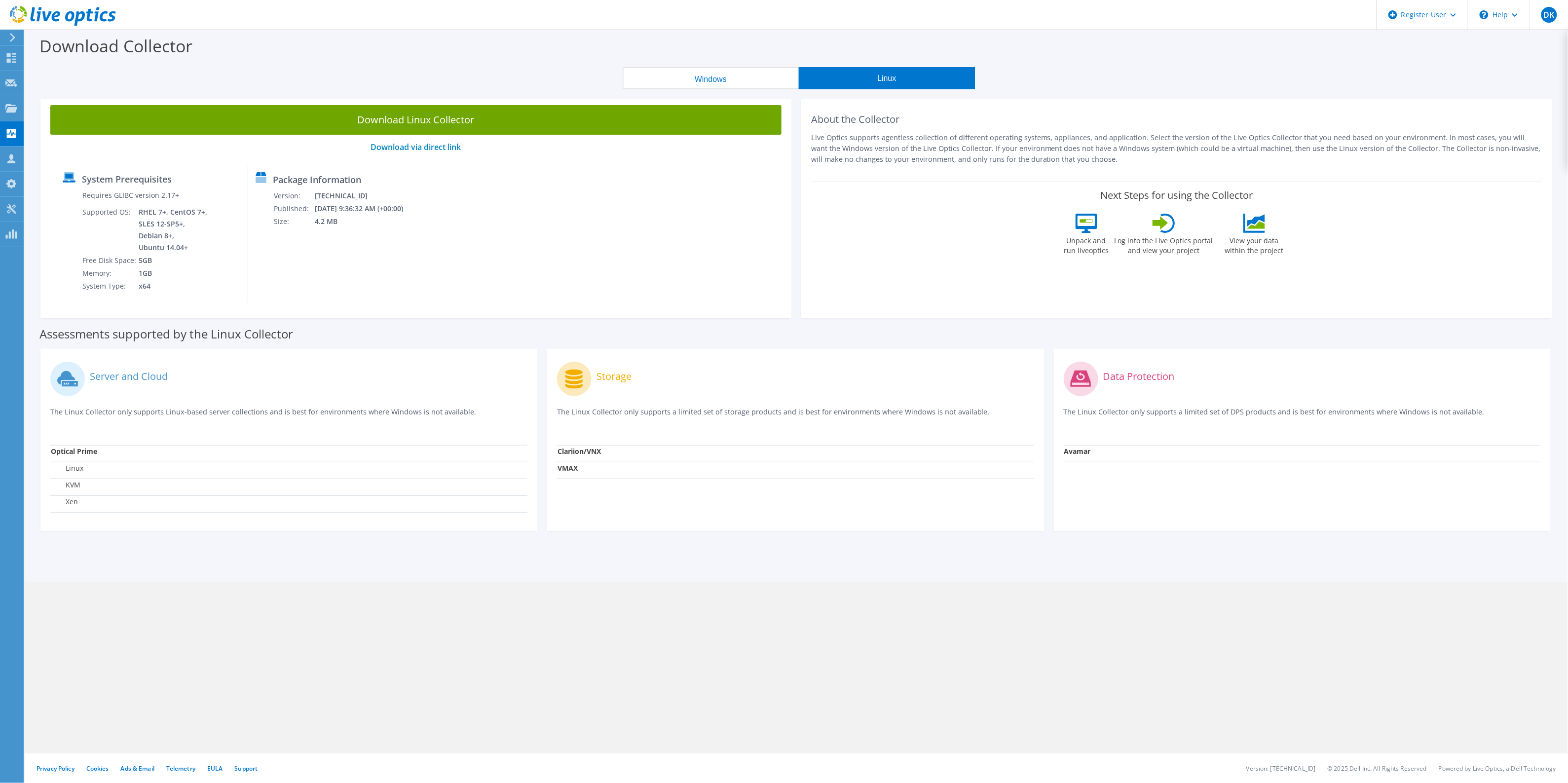
click at [765, 82] on button "Windows" at bounding box center [710, 78] width 176 height 22
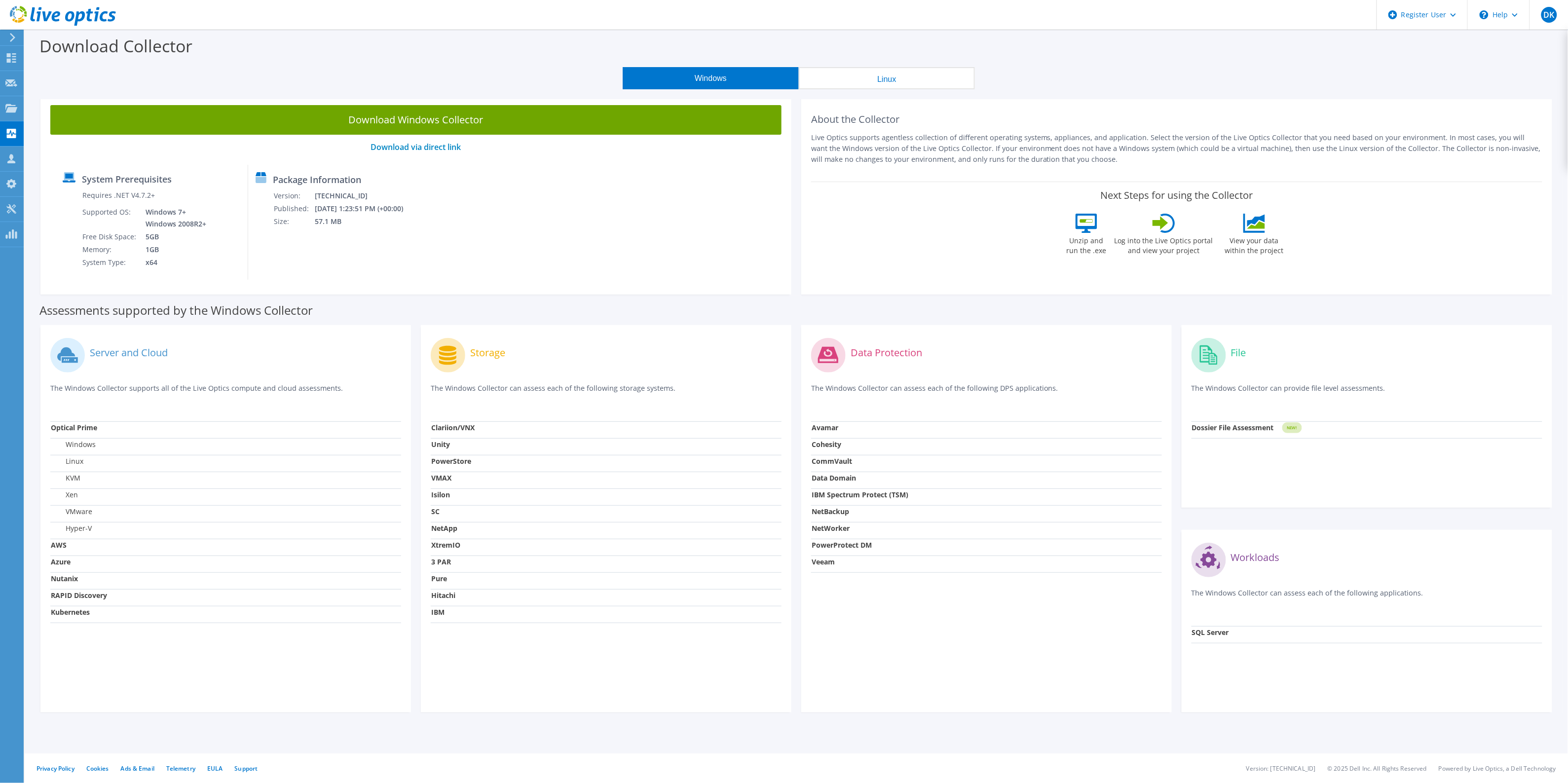
click at [840, 74] on button "Linux" at bounding box center [886, 78] width 176 height 22
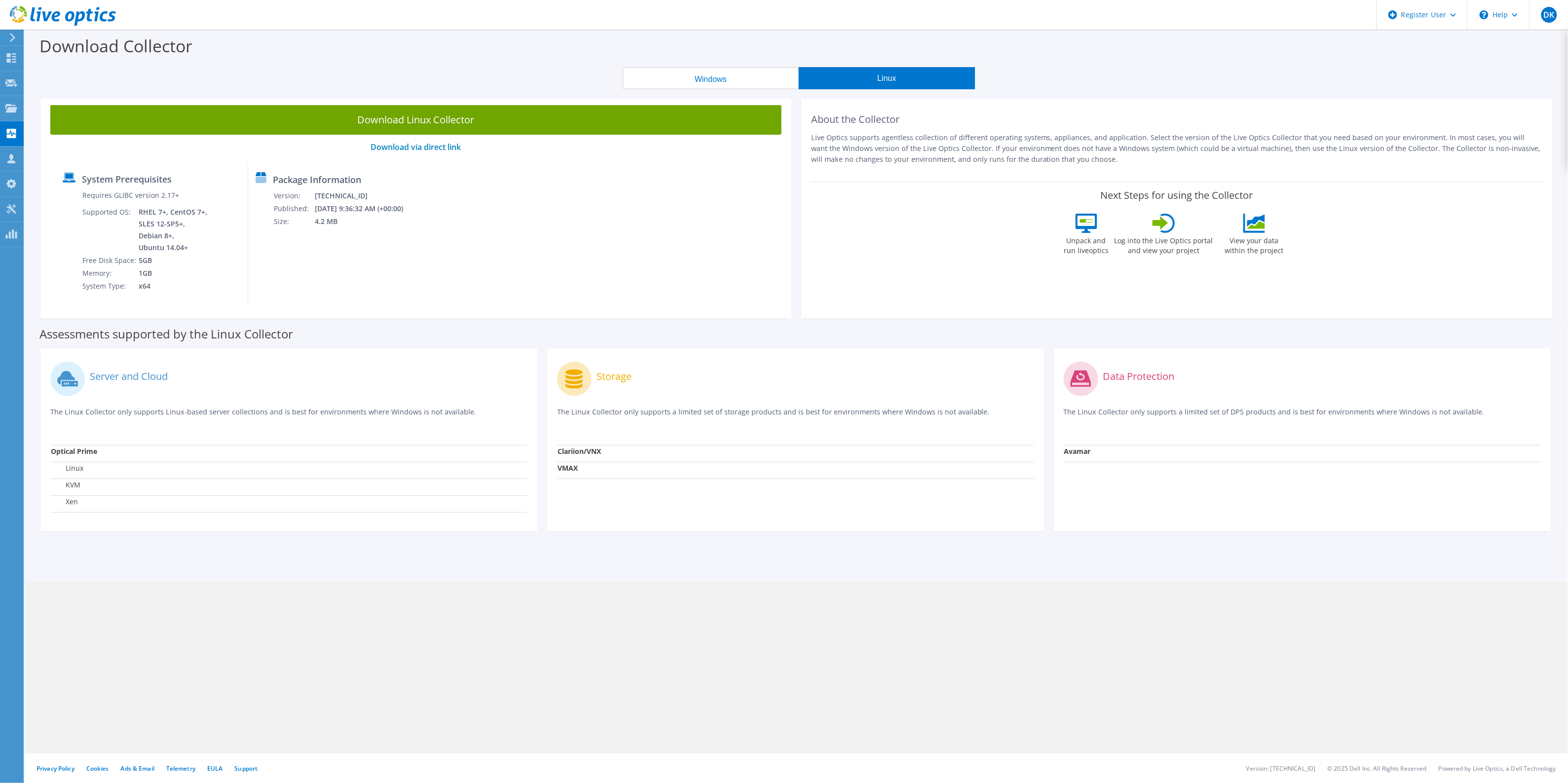
click at [761, 77] on button "Windows" at bounding box center [710, 78] width 176 height 22
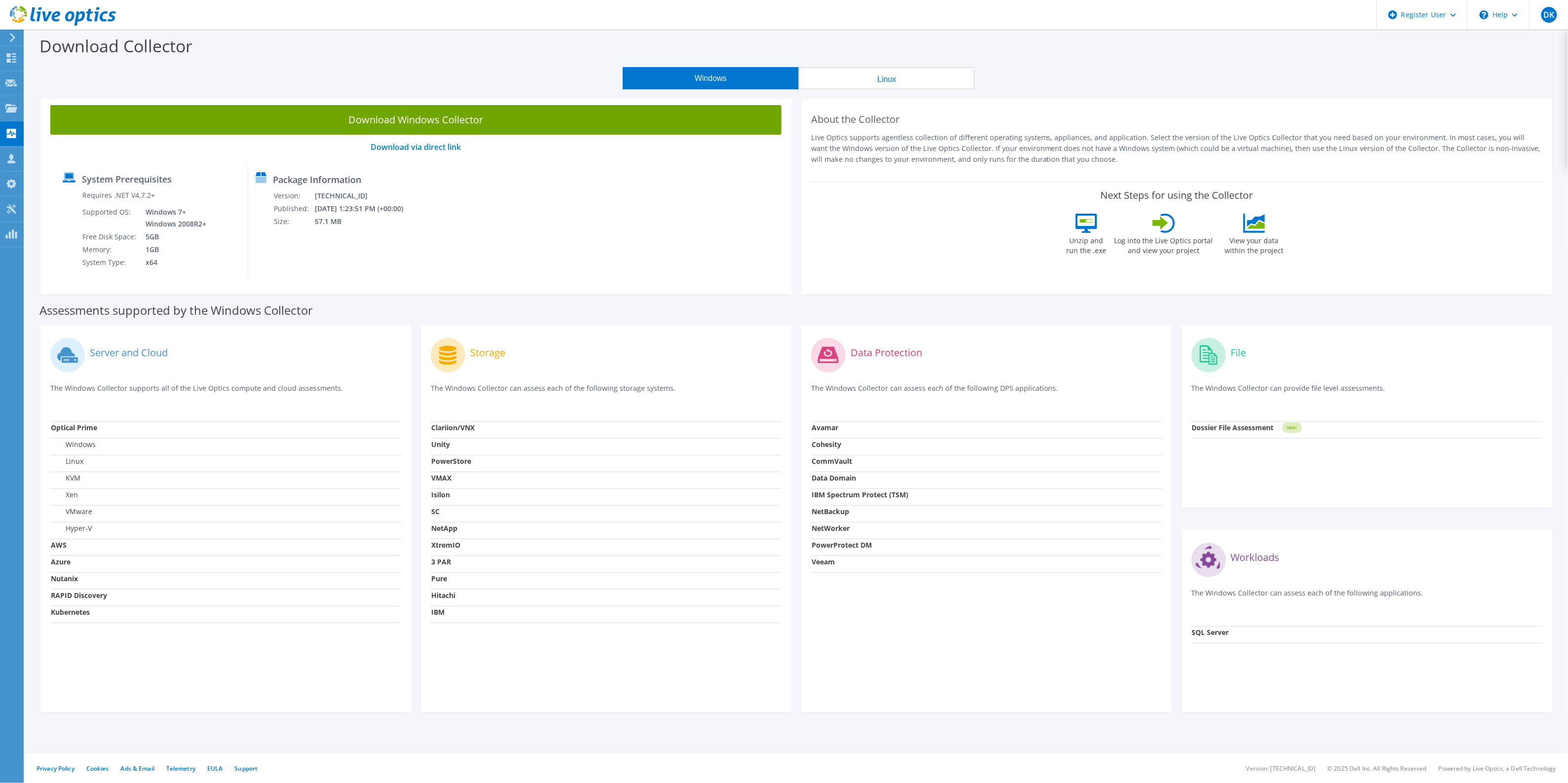
click at [866, 73] on button "Linux" at bounding box center [886, 78] width 176 height 22
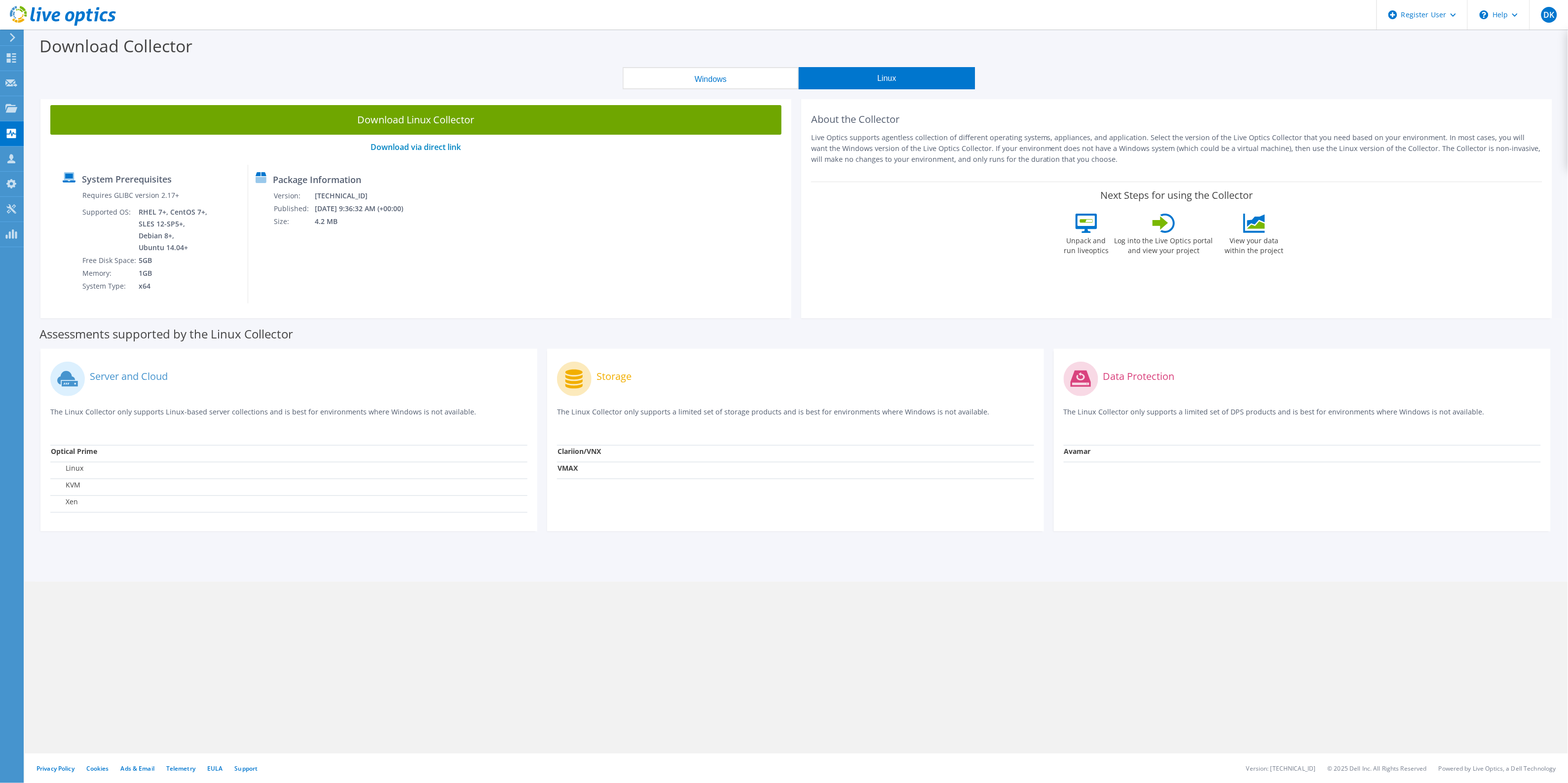
drag, startPoint x: 779, startPoint y: 77, endPoint x: 813, endPoint y: 70, distance: 34.7
click at [782, 77] on button "Windows" at bounding box center [710, 78] width 176 height 22
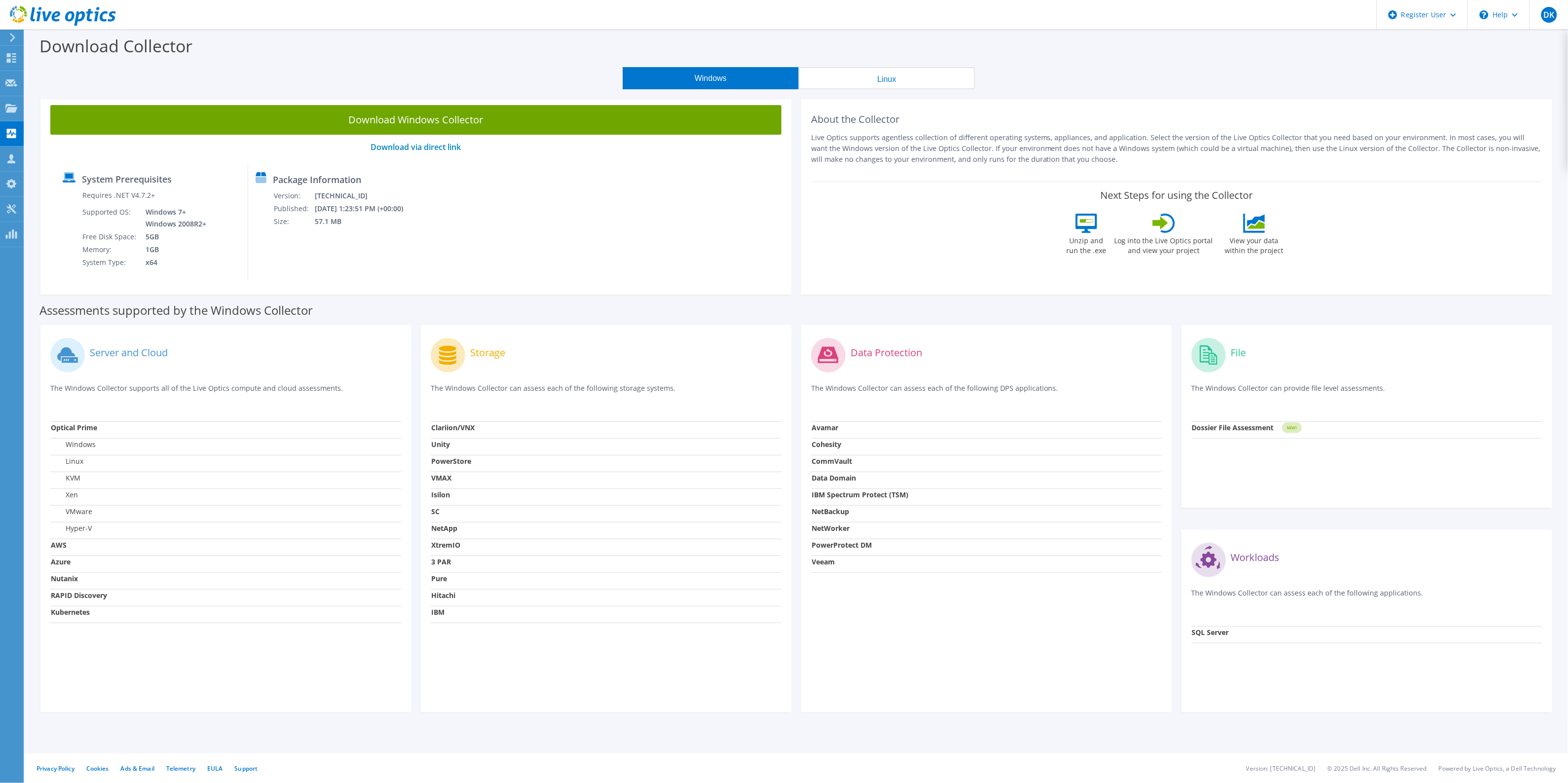
click at [848, 73] on button "Linux" at bounding box center [886, 78] width 176 height 22
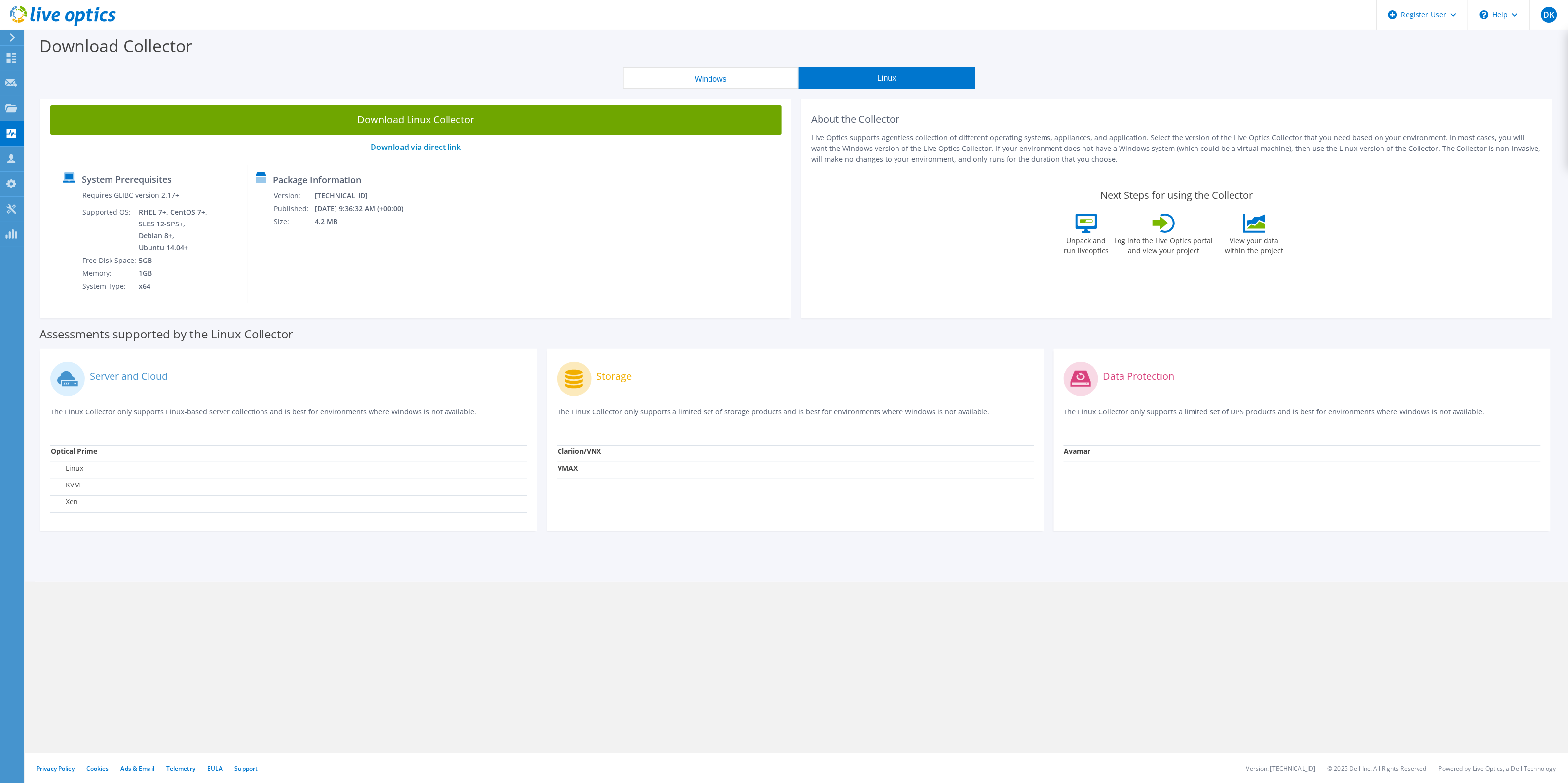
click at [793, 82] on button "Windows" at bounding box center [710, 78] width 176 height 22
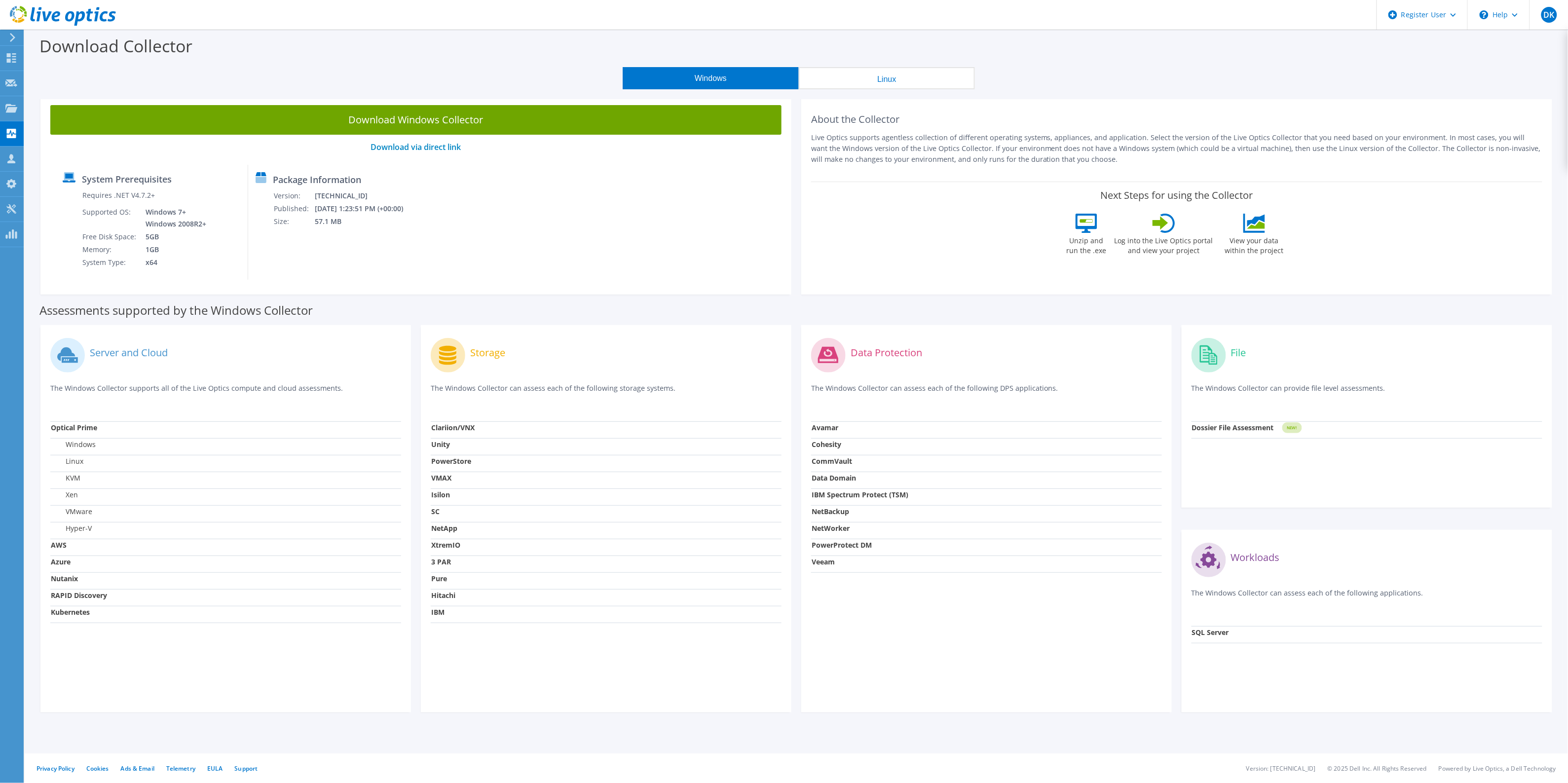
drag, startPoint x: 814, startPoint y: 77, endPoint x: 775, endPoint y: 80, distance: 39.1
click at [812, 78] on button "Linux" at bounding box center [886, 78] width 176 height 22
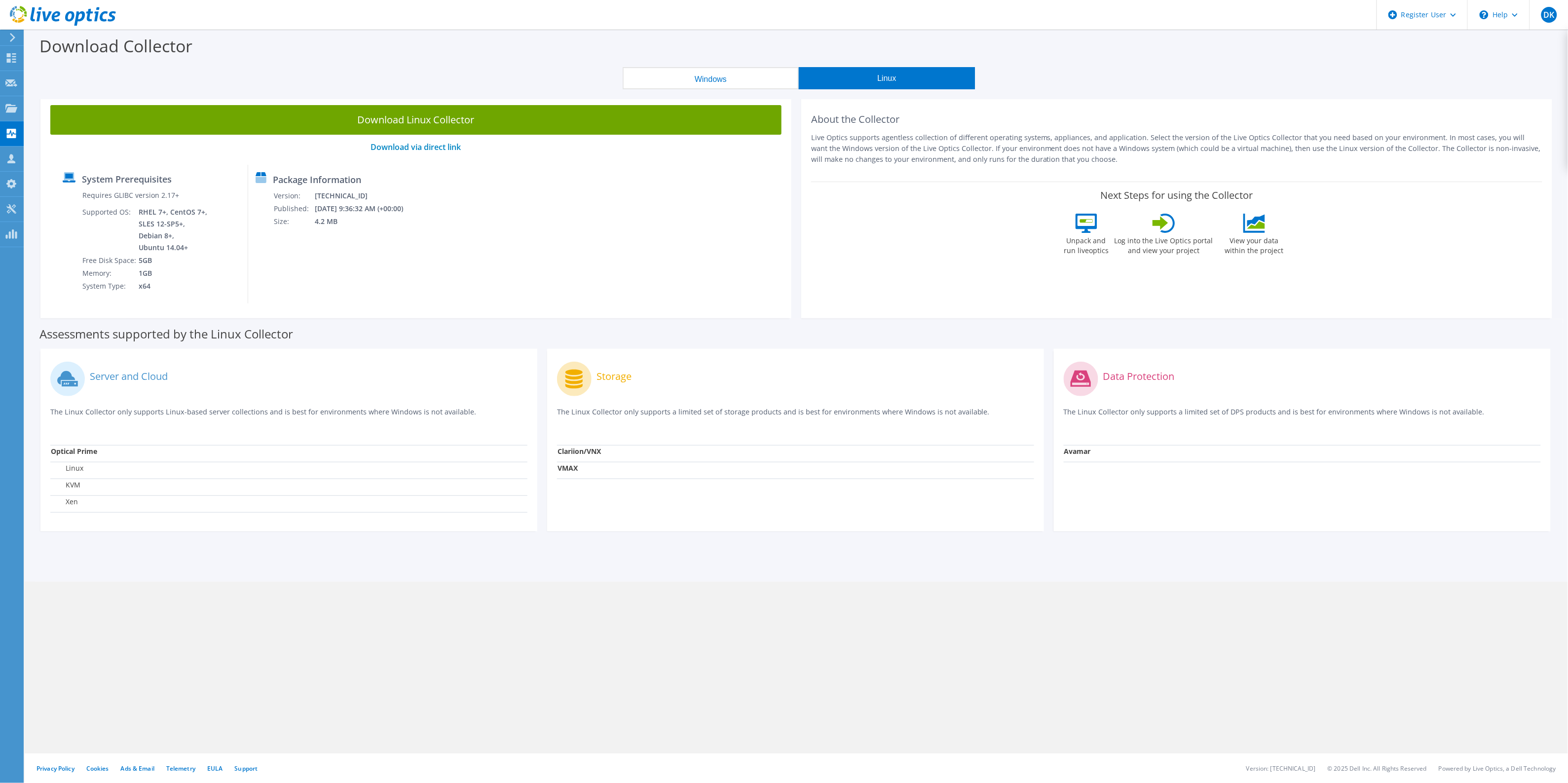
click at [771, 80] on button "Windows" at bounding box center [710, 78] width 176 height 22
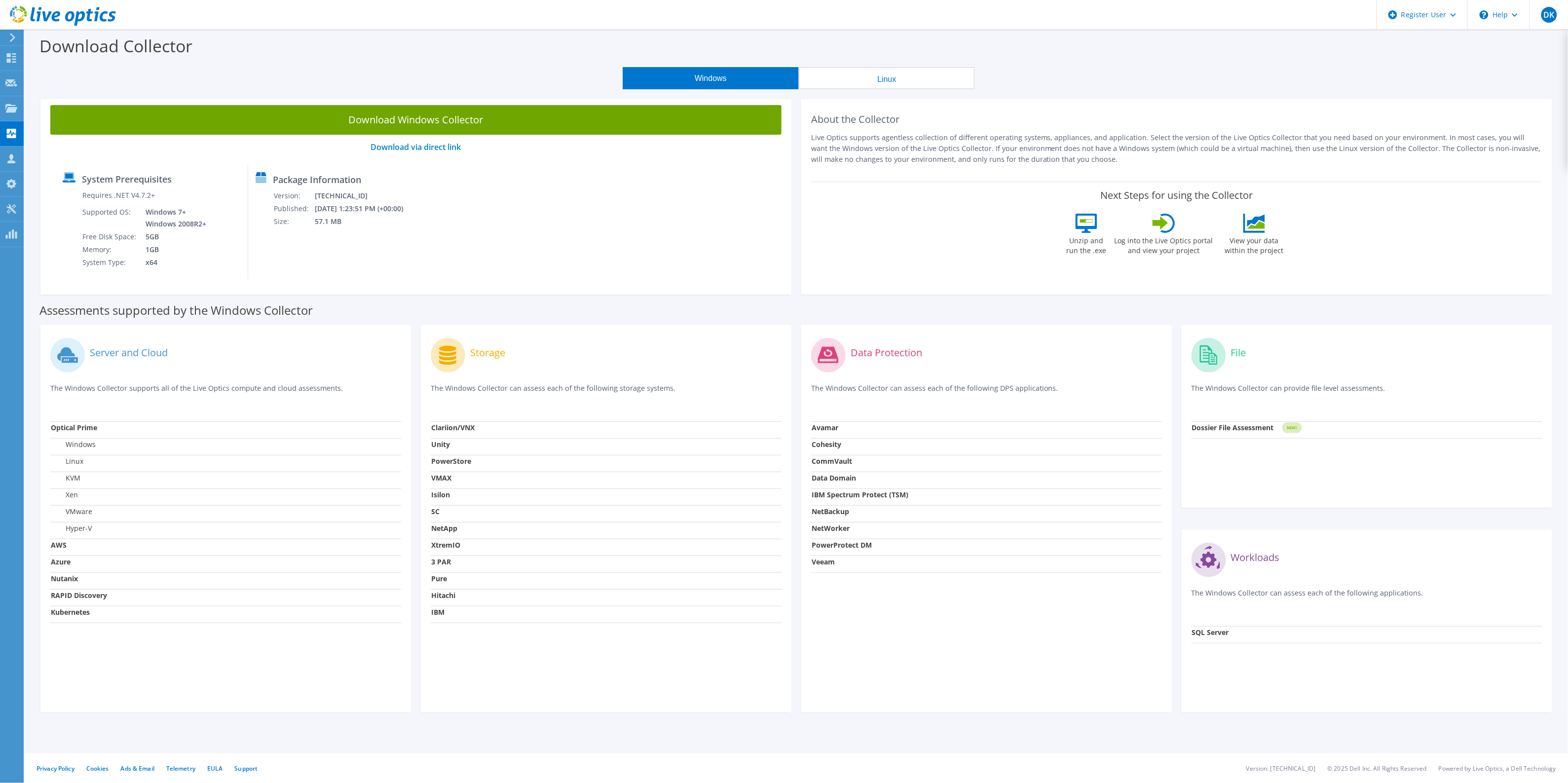
click at [814, 78] on button "Linux" at bounding box center [886, 78] width 176 height 22
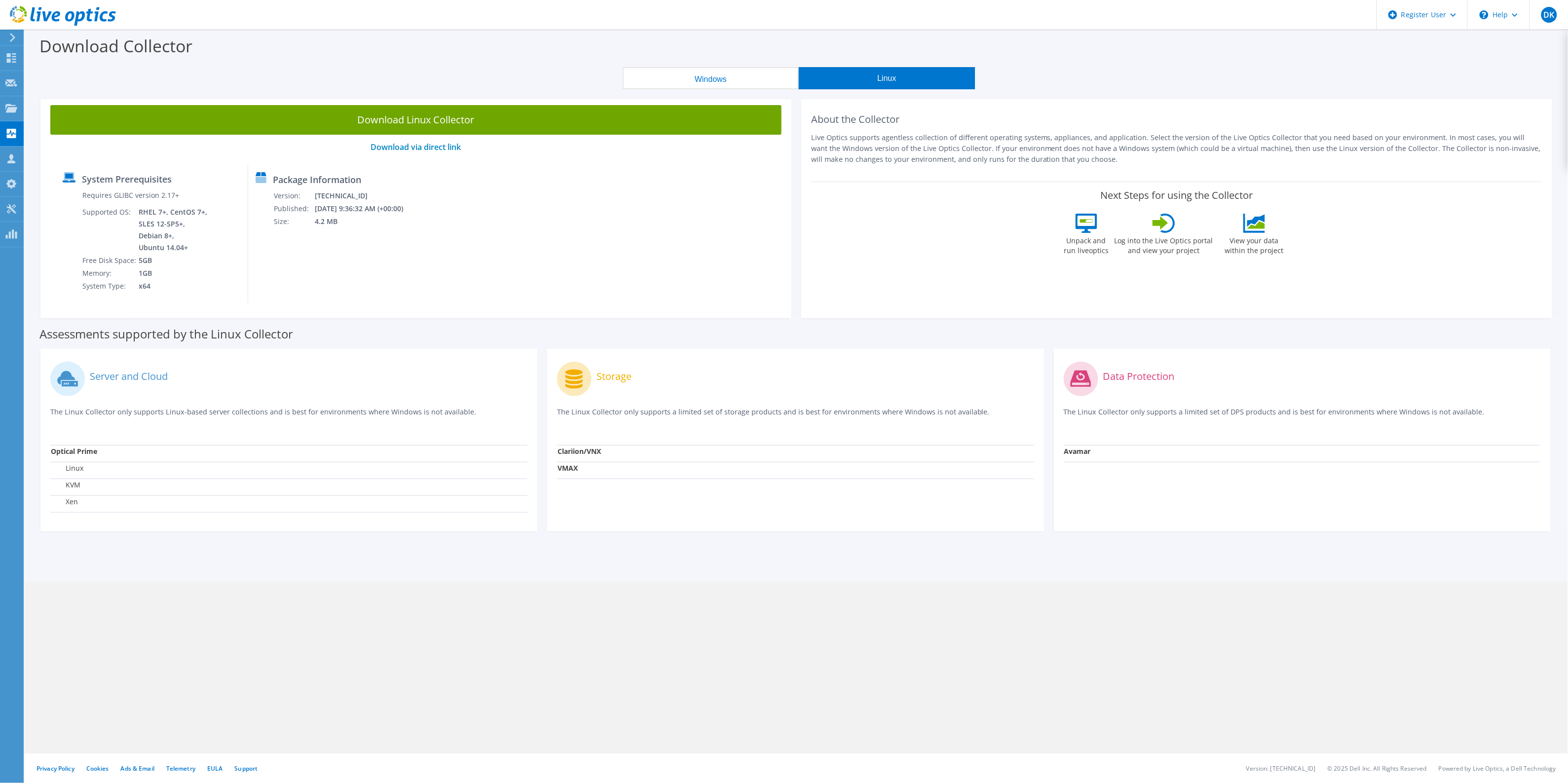
click at [785, 82] on button "Windows" at bounding box center [710, 78] width 176 height 22
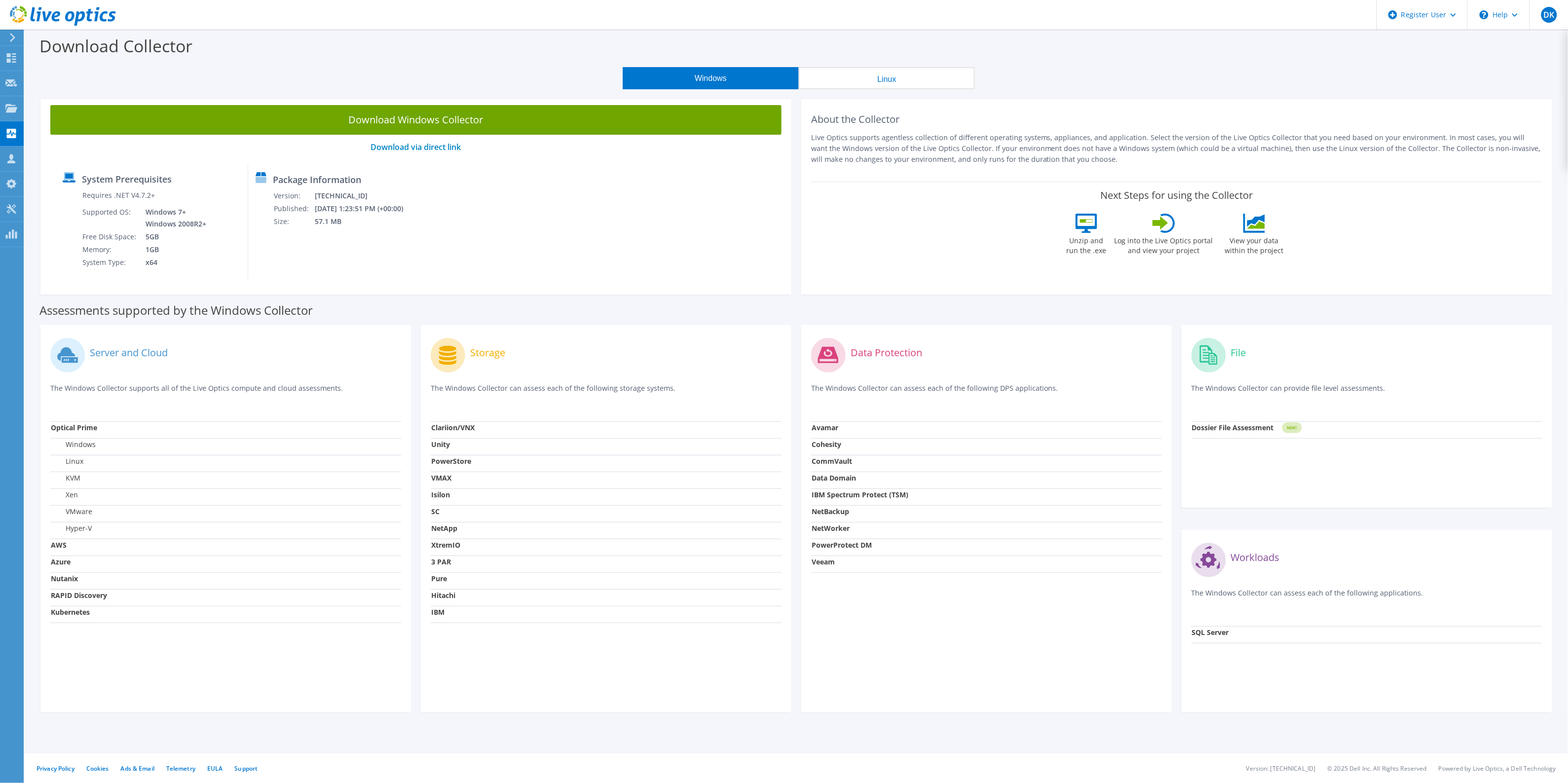
click at [939, 77] on button "Linux" at bounding box center [886, 78] width 176 height 22
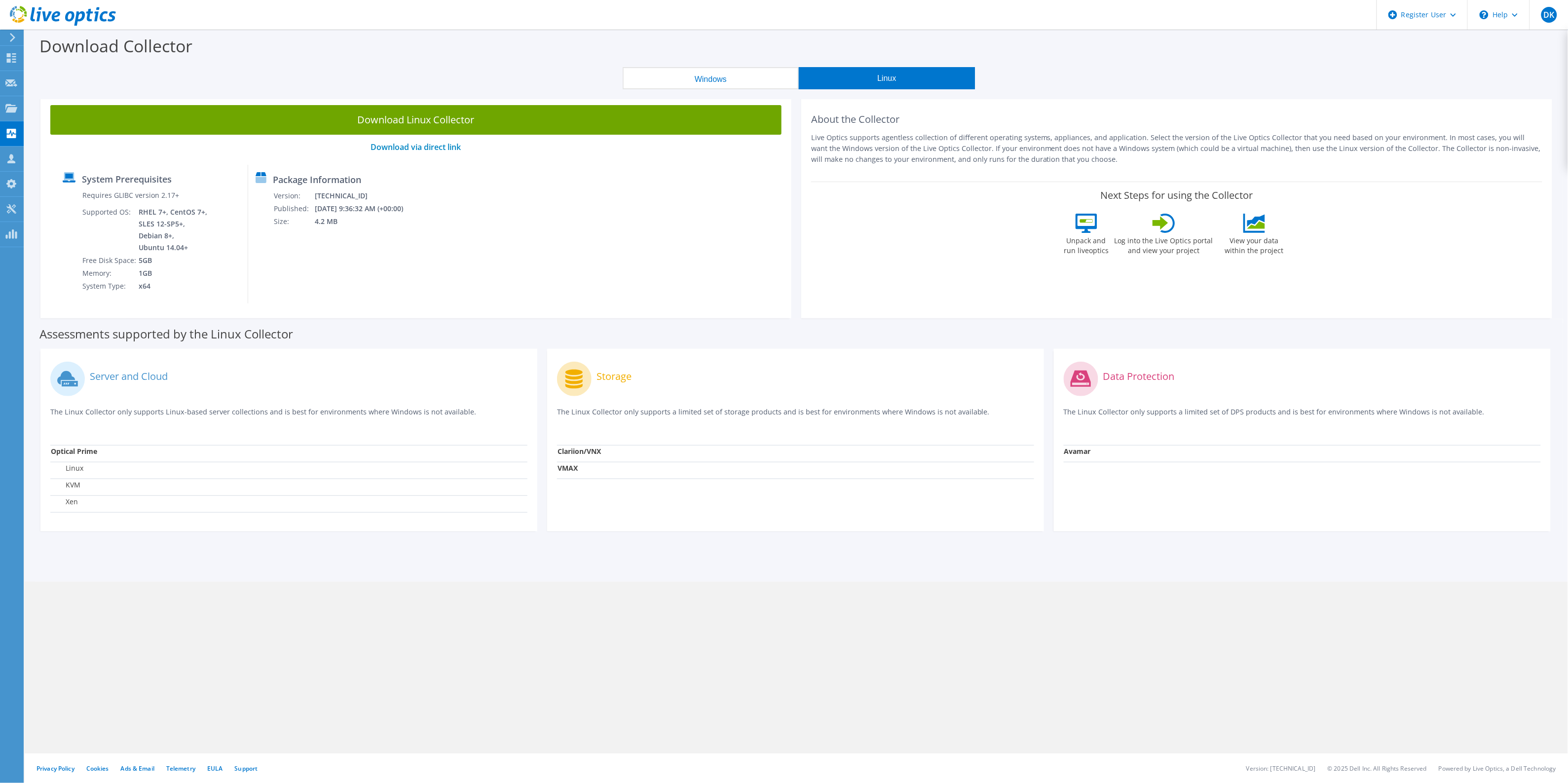
click at [746, 79] on button "Windows" at bounding box center [710, 78] width 176 height 22
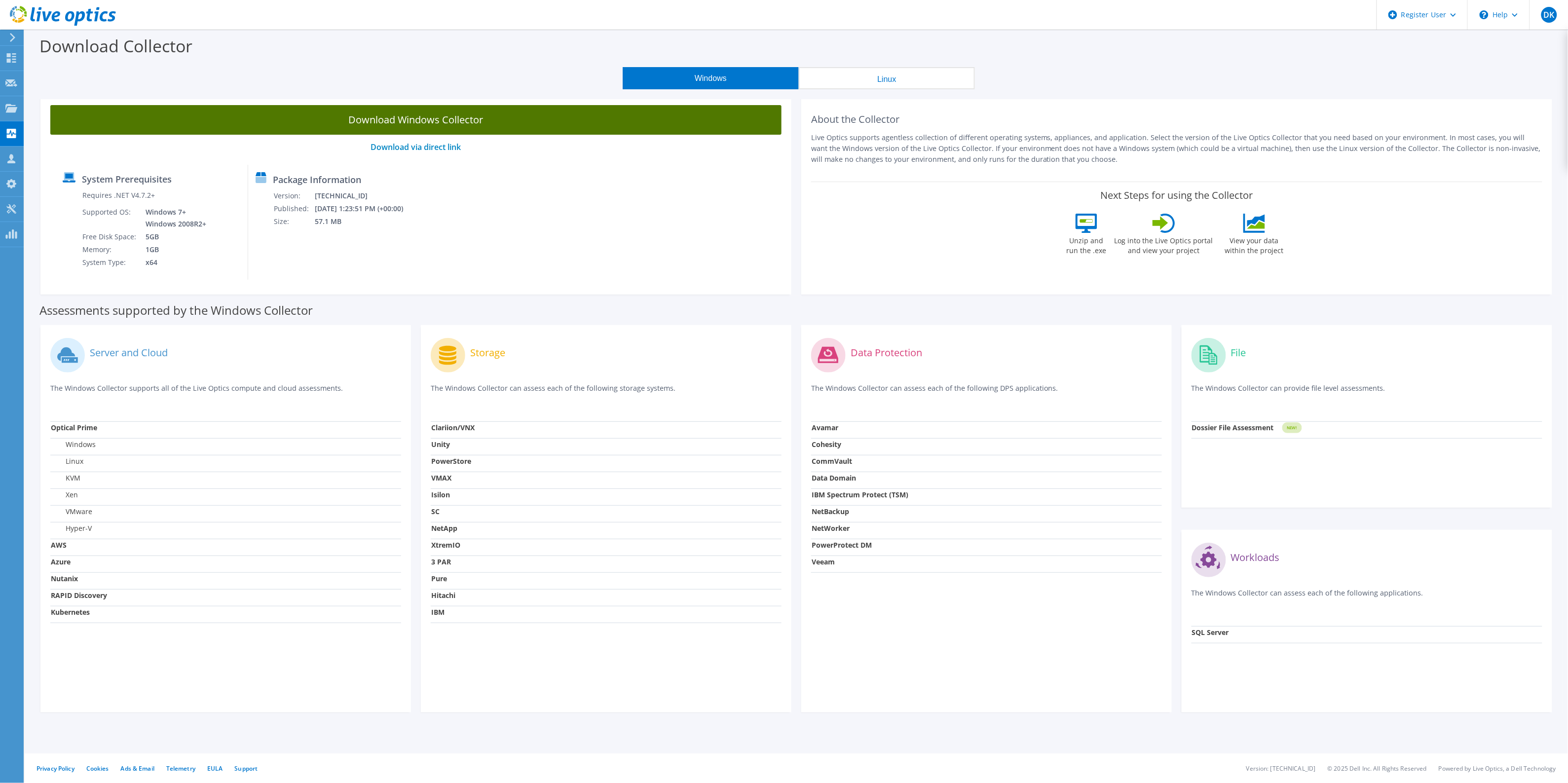
click at [436, 121] on link "Download Windows Collector" at bounding box center [416, 120] width 731 height 30
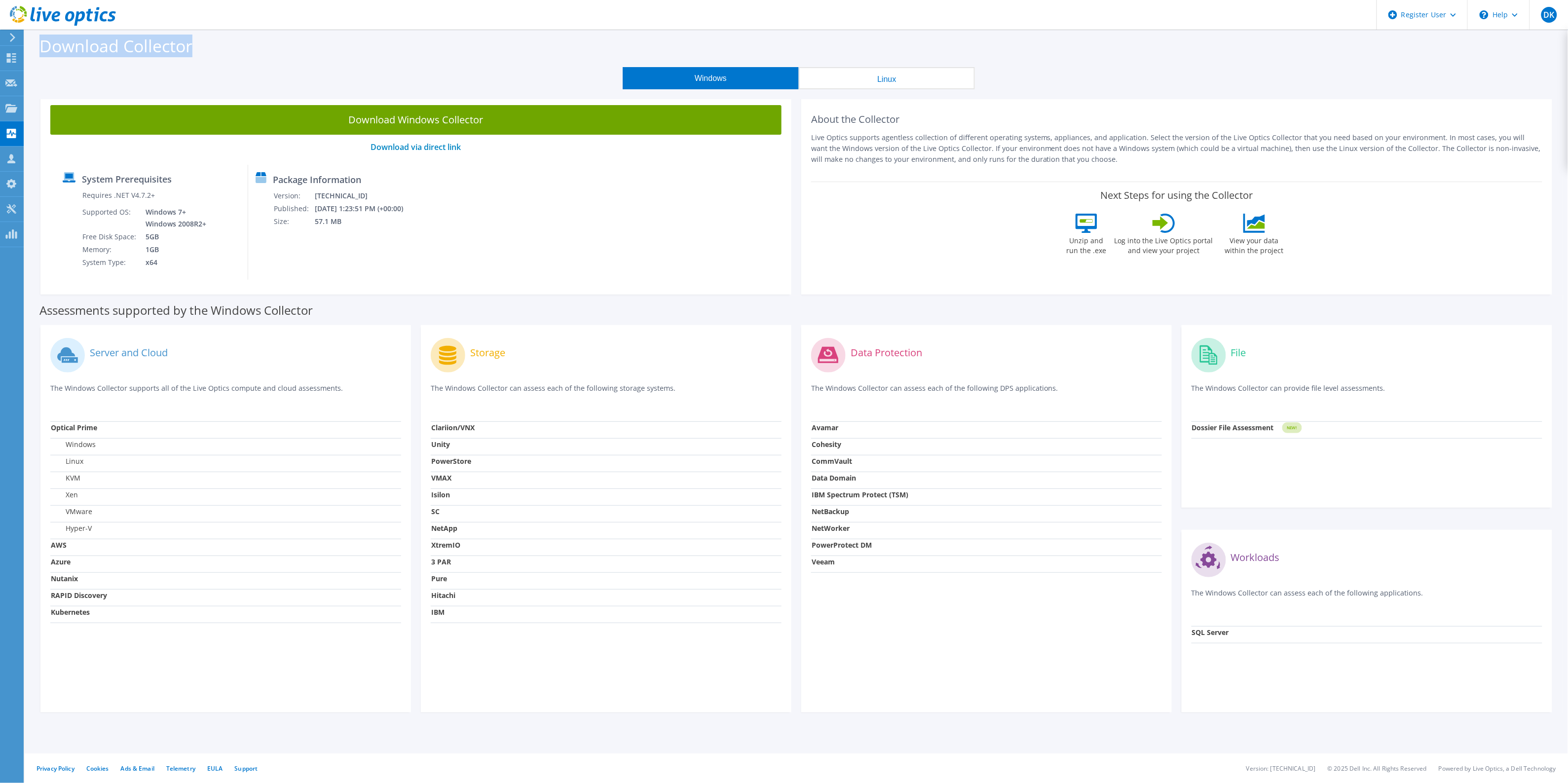
drag, startPoint x: 199, startPoint y: 45, endPoint x: 42, endPoint y: 46, distance: 157.0
click at [42, 46] on div "Download Collector" at bounding box center [796, 49] width 1533 height 37
click at [42, 46] on label "Download Collector" at bounding box center [116, 45] width 153 height 22
